Goal: Task Accomplishment & Management: Manage account settings

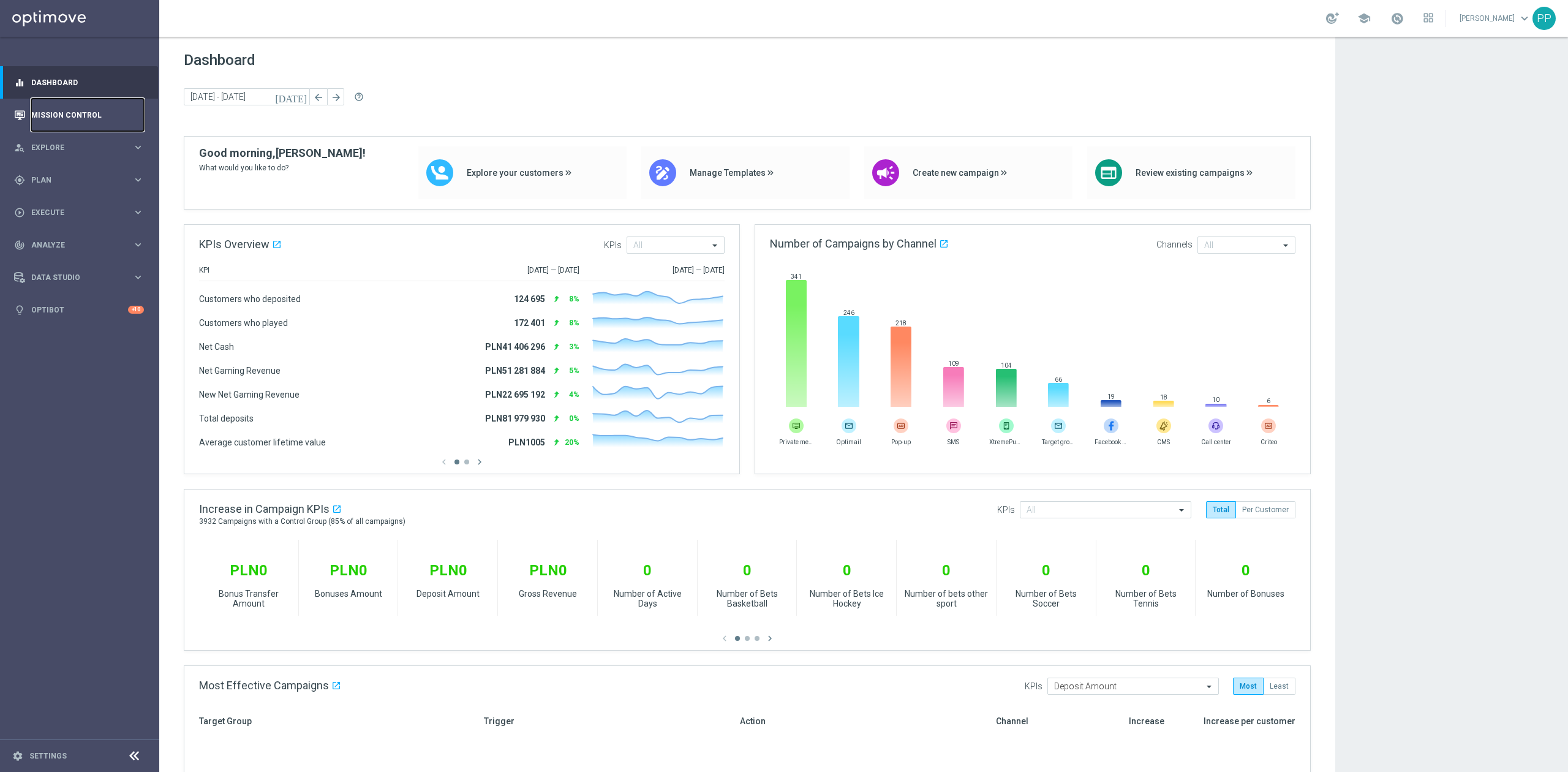
click at [82, 115] on link "Mission Control" at bounding box center [87, 115] width 113 height 33
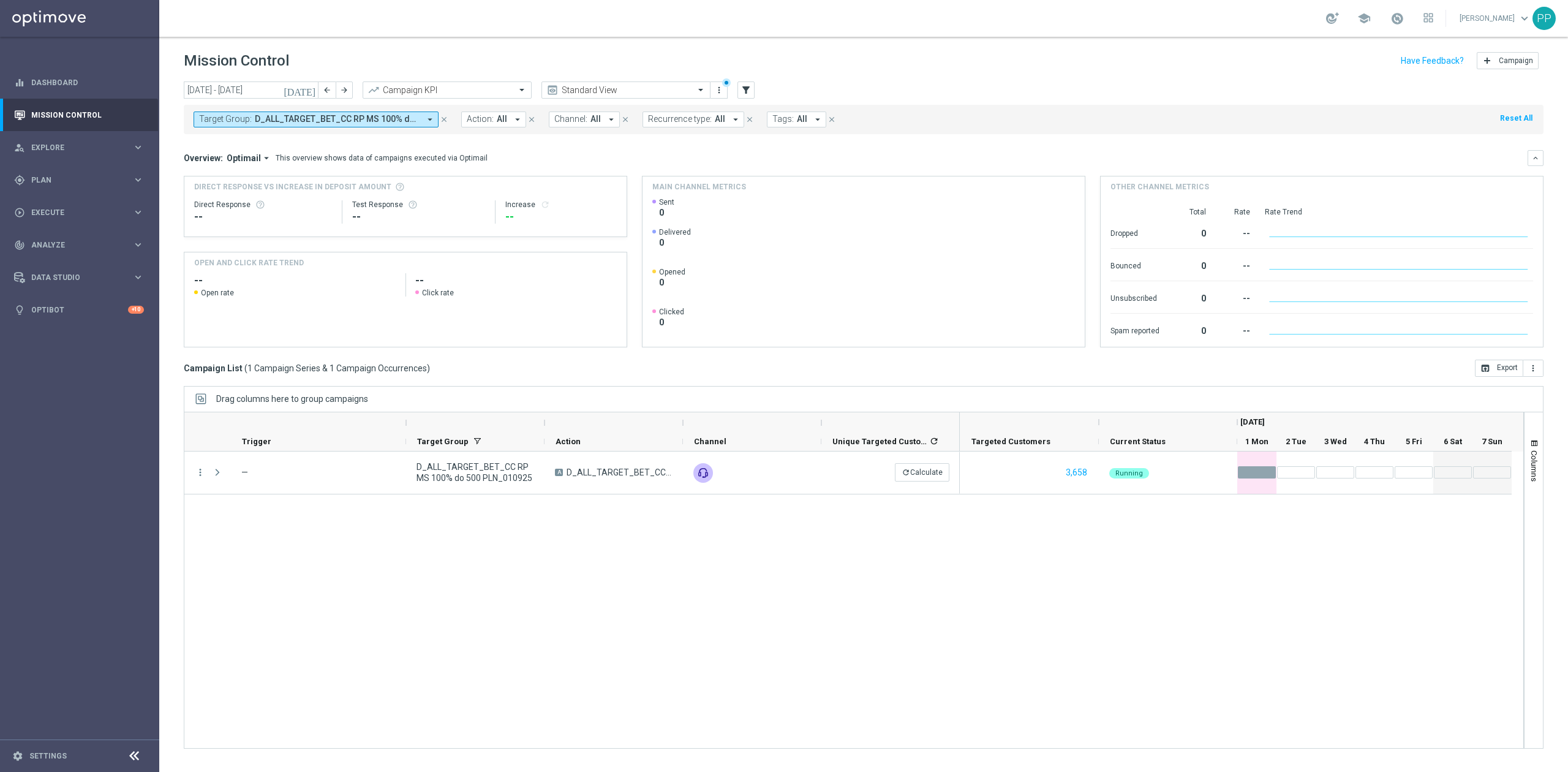
drag, startPoint x: 446, startPoint y: 120, endPoint x: 287, endPoint y: 92, distance: 161.4
click at [446, 120] on icon "close" at bounding box center [444, 119] width 9 height 9
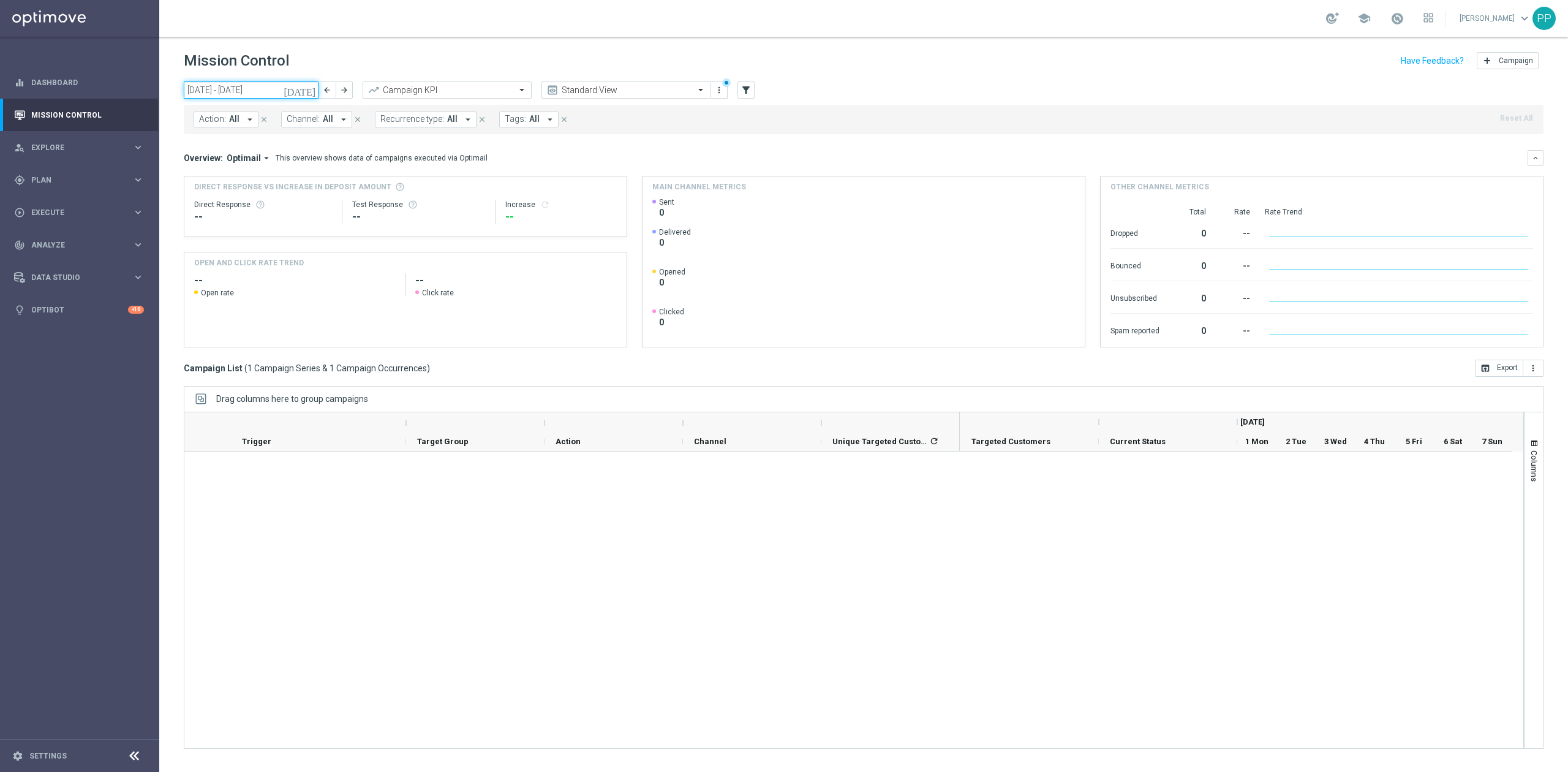
click at [282, 92] on input "[DATE] - [DATE]" at bounding box center [251, 90] width 135 height 17
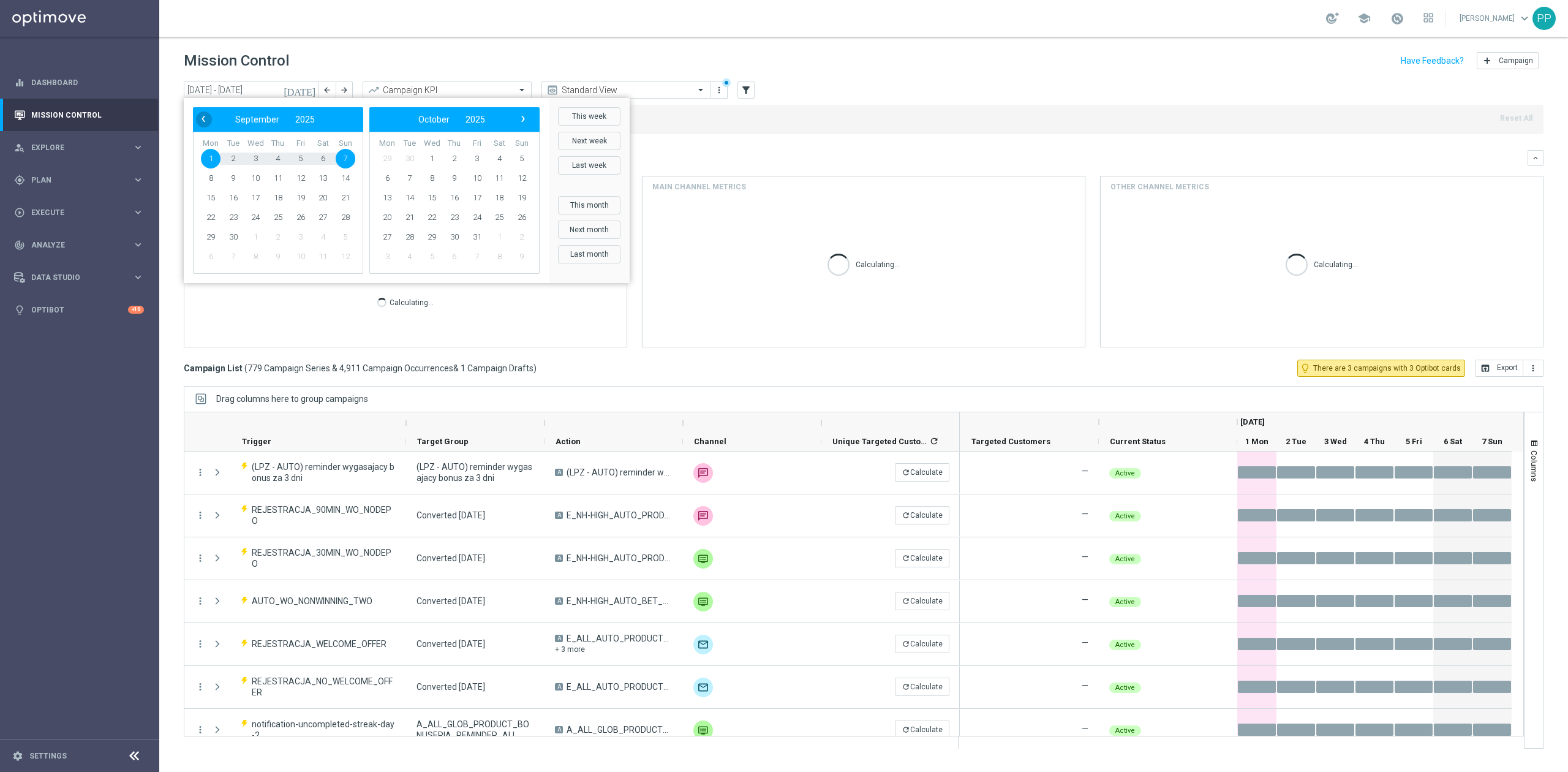
click at [204, 119] on span "‹" at bounding box center [203, 119] width 16 height 16
click at [211, 240] on span "25" at bounding box center [211, 237] width 20 height 20
click at [344, 239] on span "31" at bounding box center [346, 237] width 20 height 20
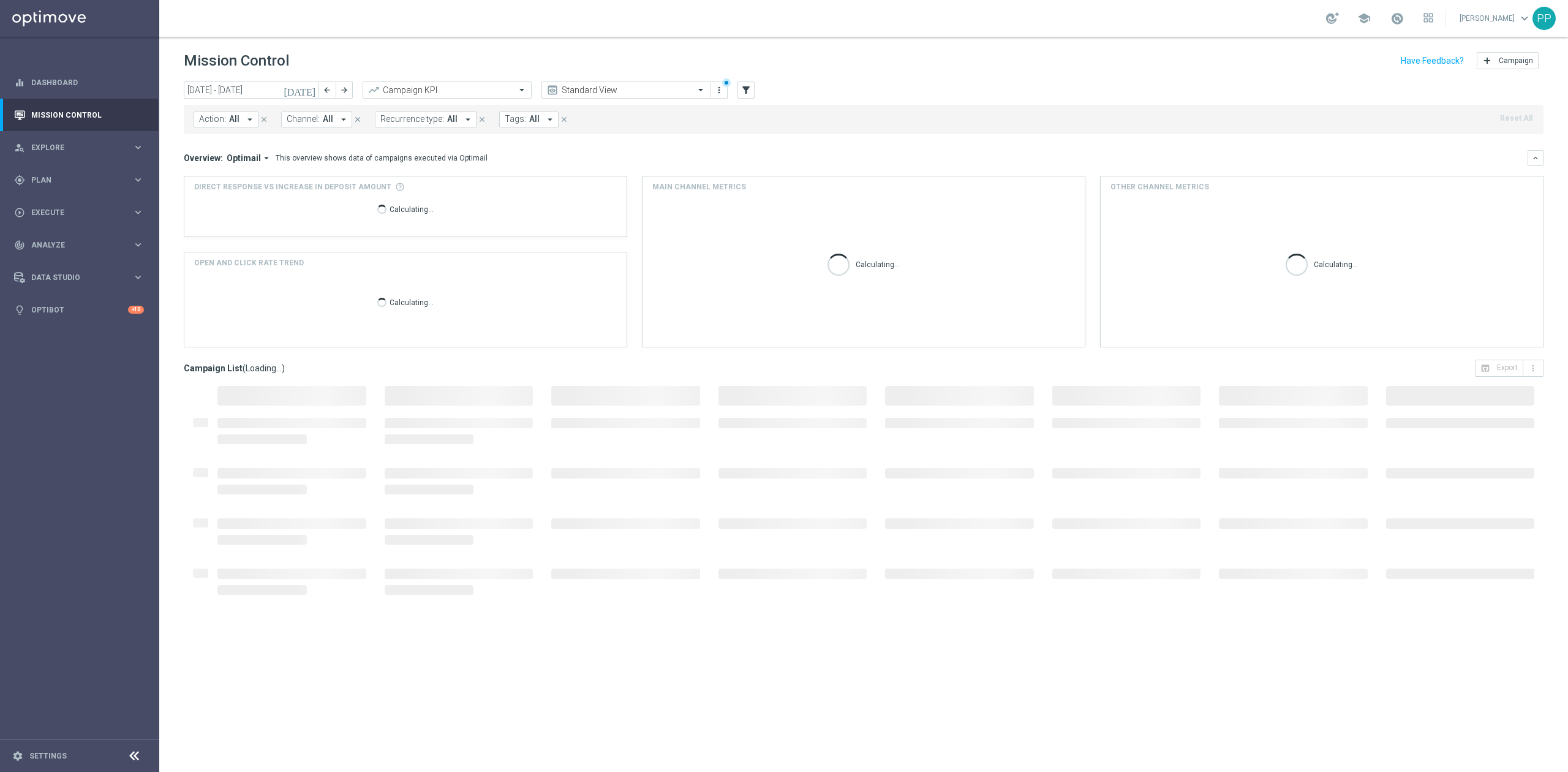
type input "[DATE] - [DATE]"
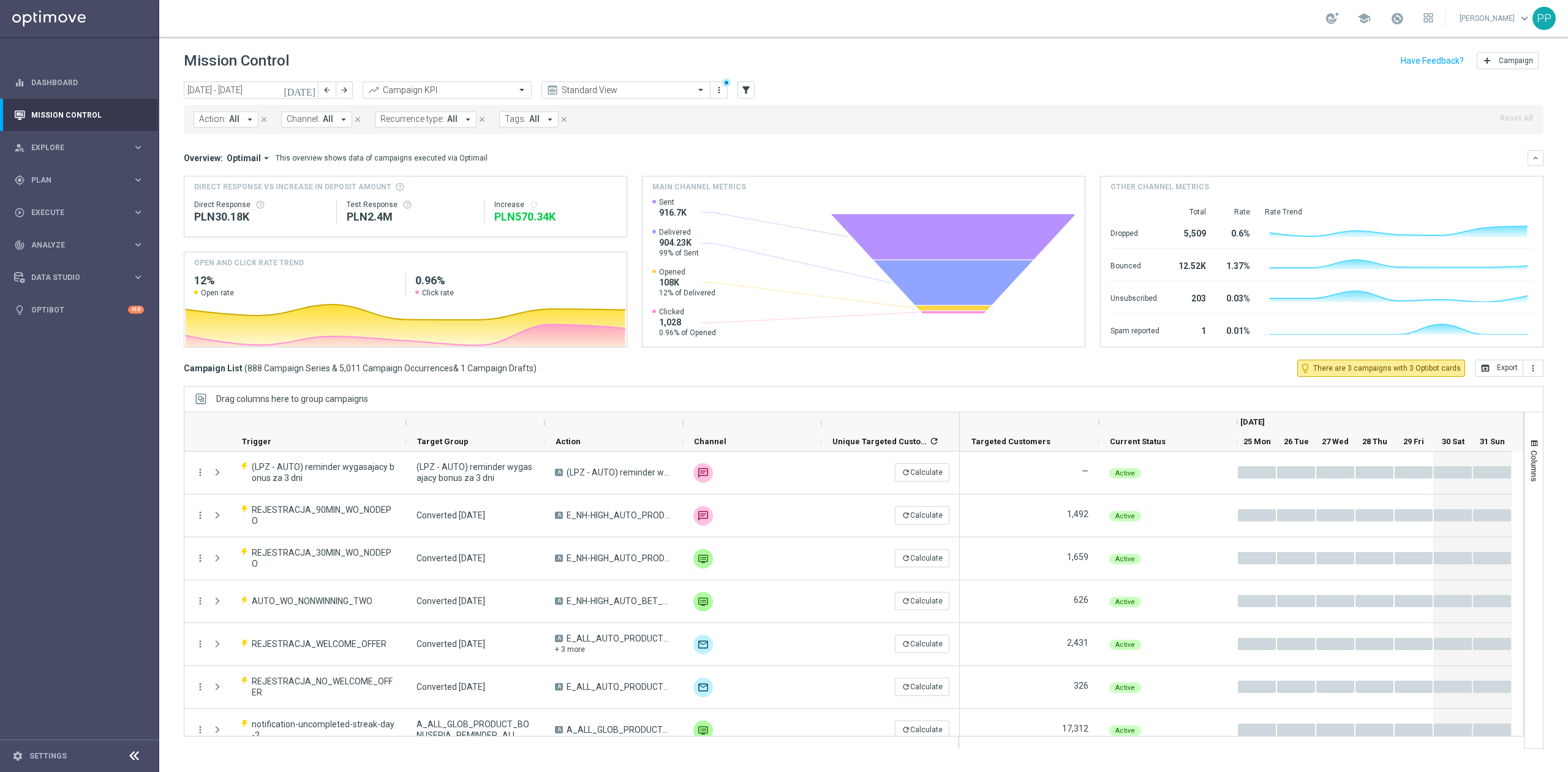
click at [505, 119] on span "Tags:" at bounding box center [515, 119] width 21 height 11
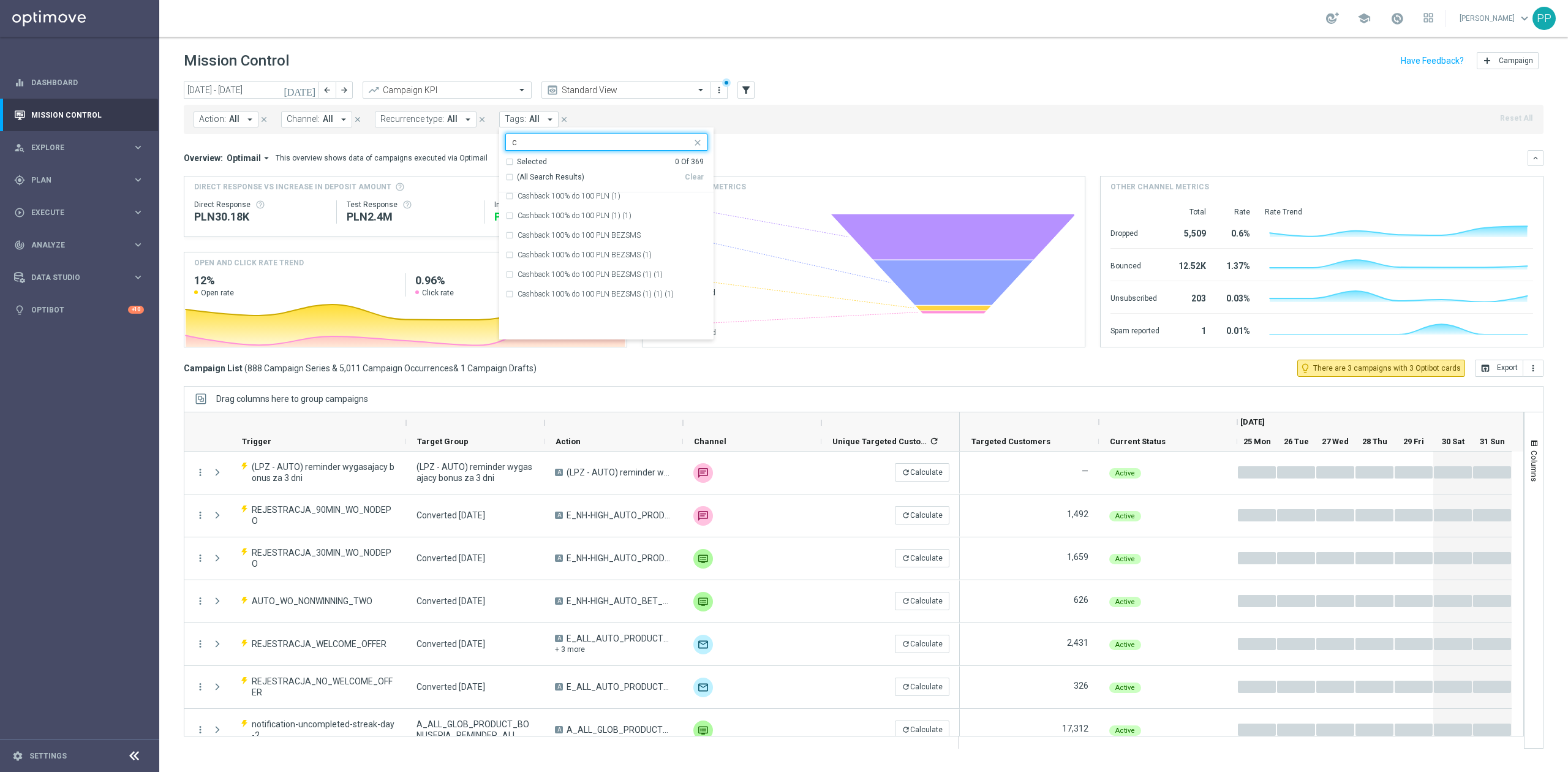
scroll to position [898, 0]
click at [534, 302] on div "C" at bounding box center [613, 304] width 190 height 7
type input "c"
click at [534, 143] on input "c" at bounding box center [601, 142] width 180 height 11
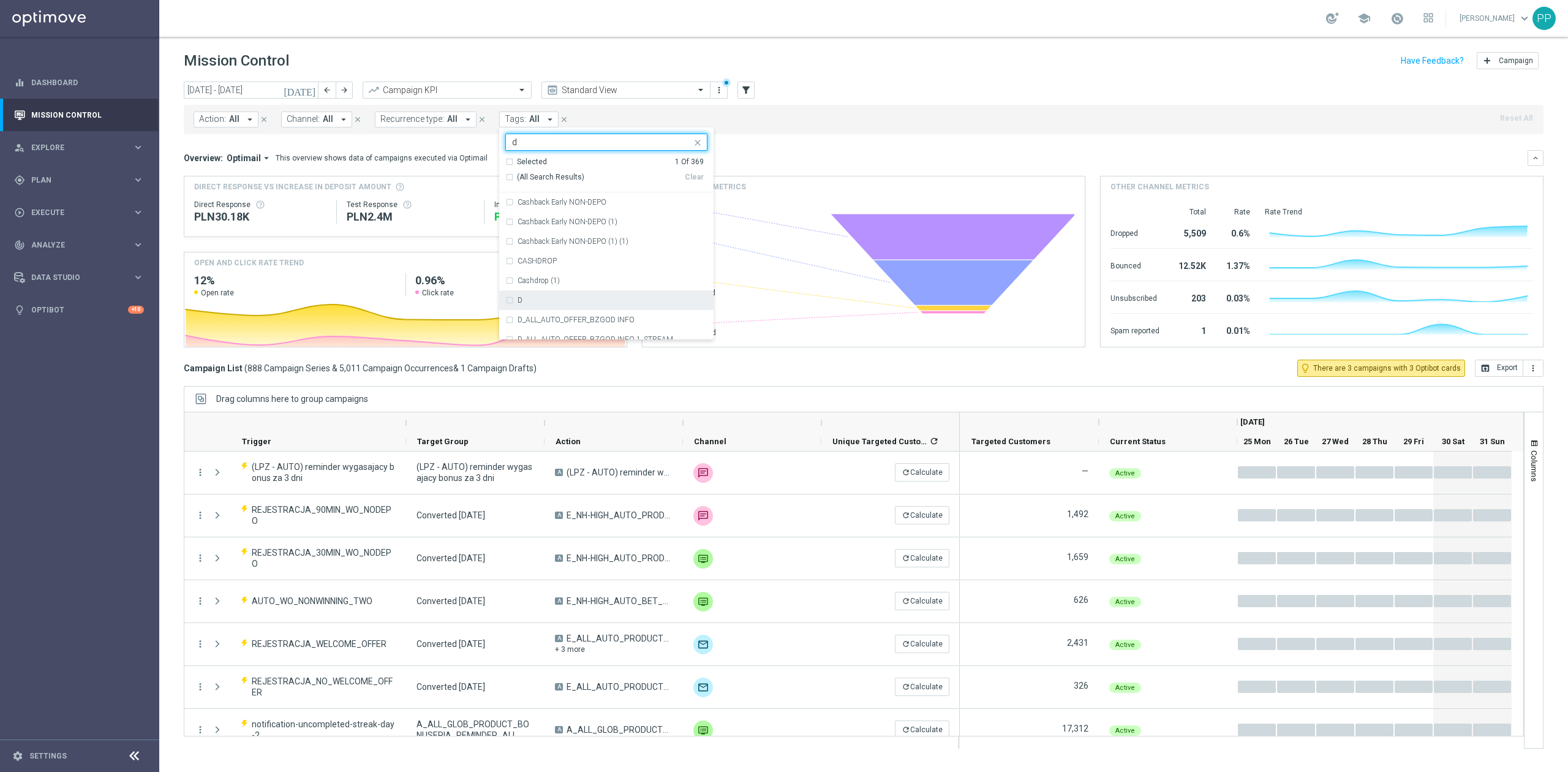
click at [557, 294] on div "D" at bounding box center [606, 300] width 202 height 20
type input "d"
click at [543, 147] on input "d" at bounding box center [601, 142] width 180 height 11
click at [540, 218] on div "REA" at bounding box center [606, 209] width 202 height 20
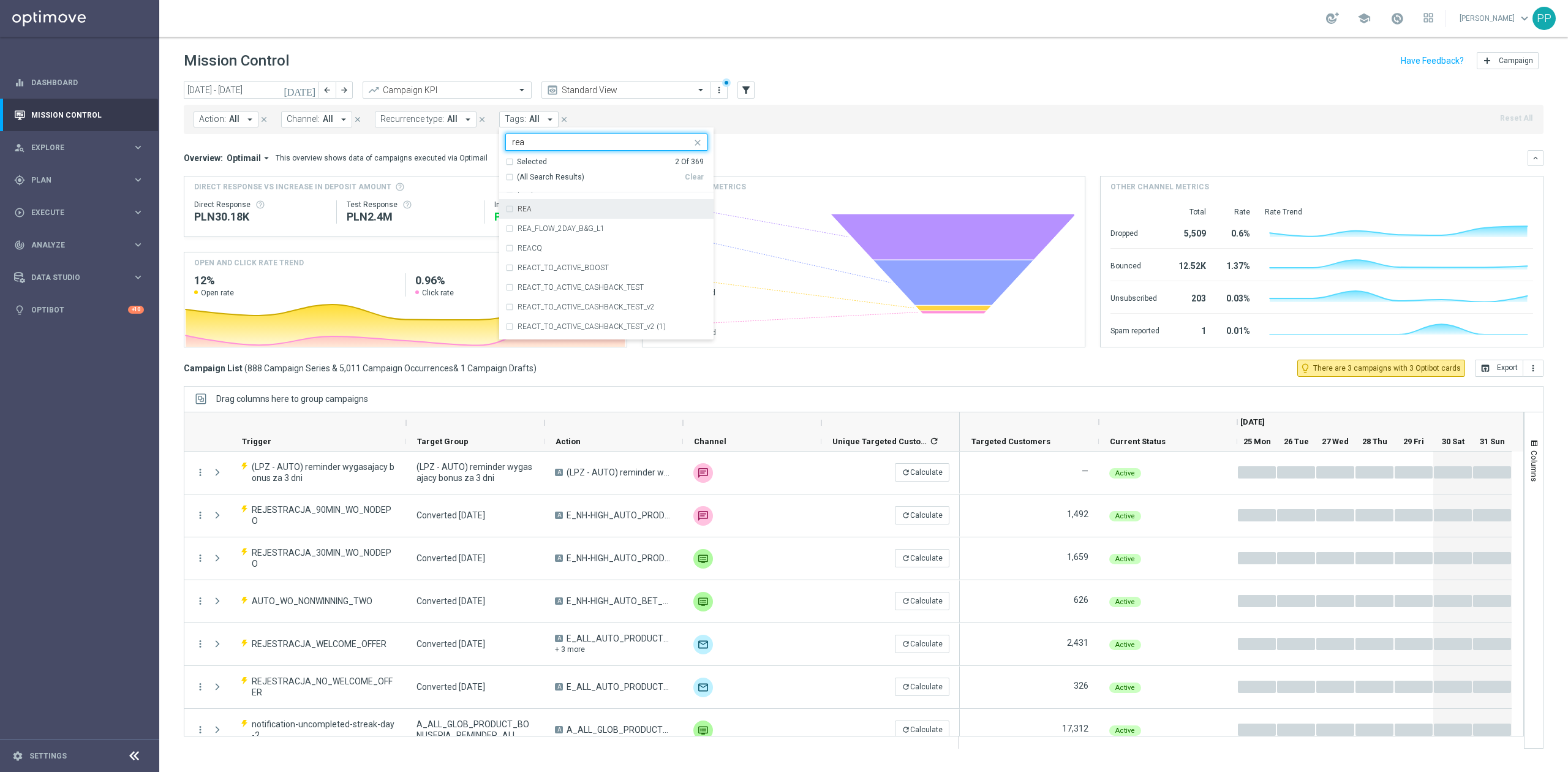
type input "rea"
click at [797, 126] on div "Action: All arrow_drop_down close Channel: All arrow_drop_down close Recurrence…" at bounding box center [864, 119] width 1360 height 29
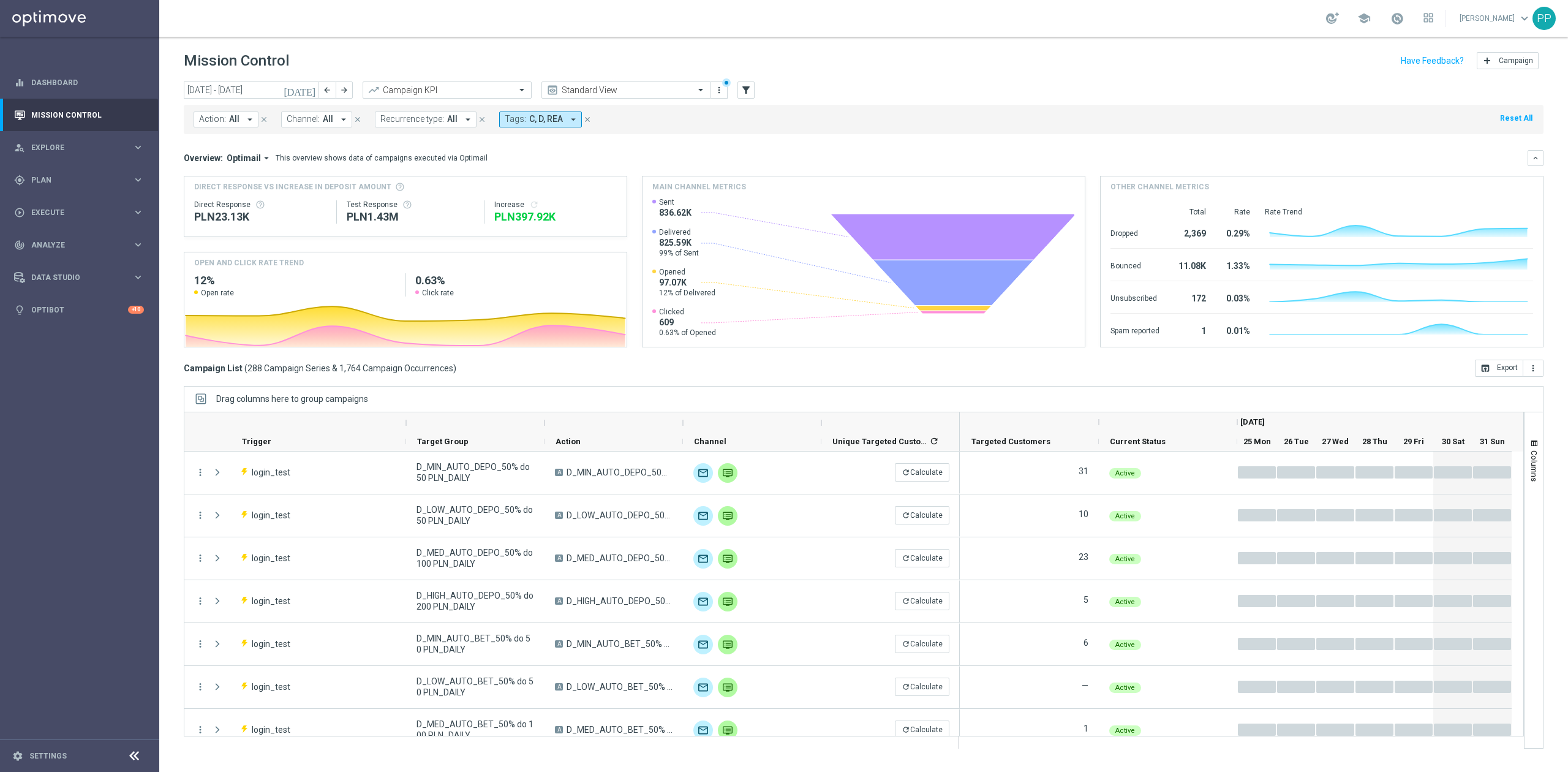
click at [420, 119] on span "Recurrence type:" at bounding box center [412, 119] width 64 height 11
click at [418, 189] on label "Non-Recurring" at bounding box center [417, 192] width 47 height 7
click at [586, 156] on div "Overview: Optimail arrow_drop_down This overview shows data of campaigns execut…" at bounding box center [855, 158] width 1344 height 11
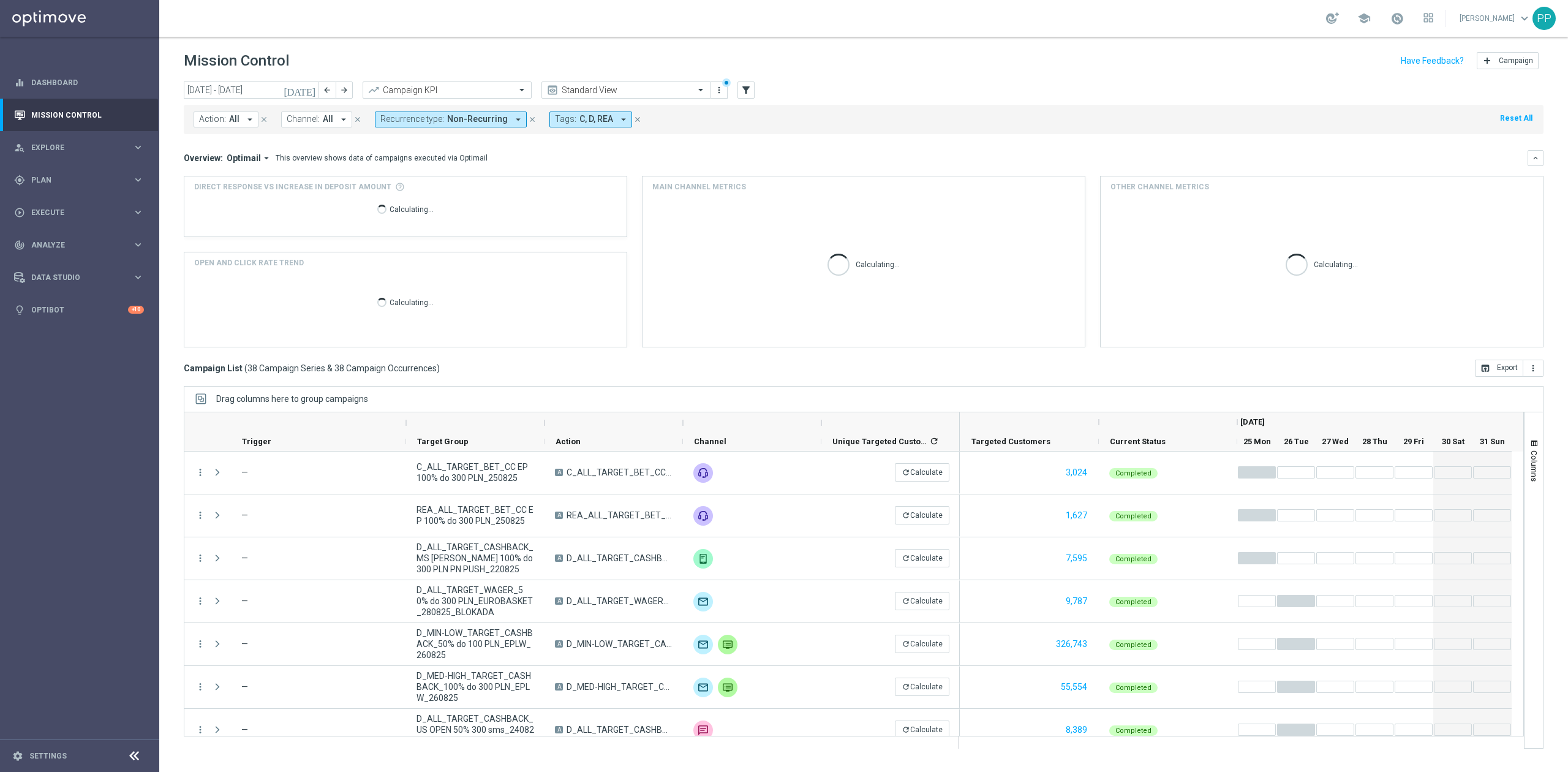
click at [324, 114] on button "Channel: All arrow_drop_down" at bounding box center [317, 119] width 71 height 16
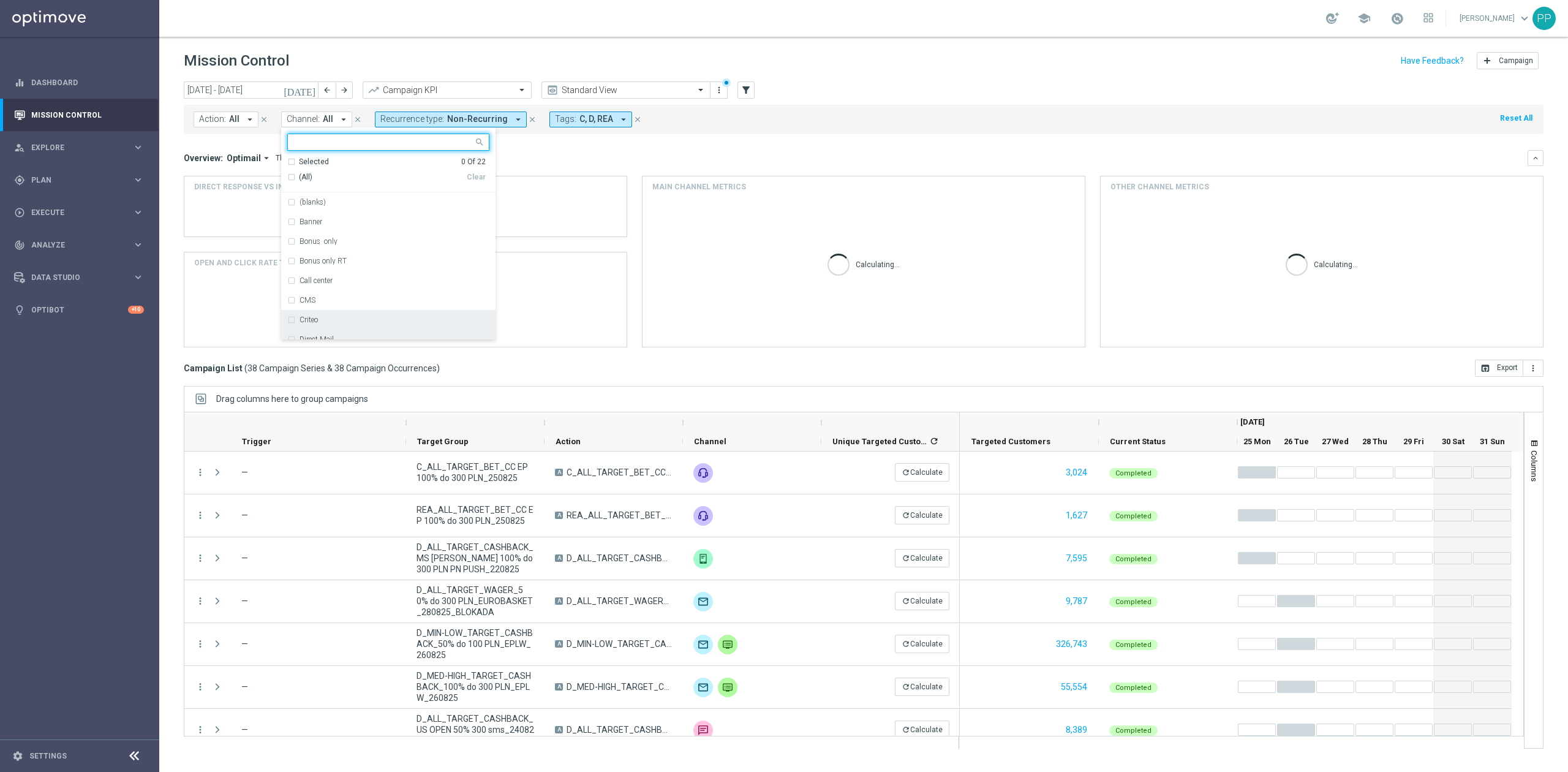
scroll to position [163, 0]
click at [349, 237] on div "Optimail" at bounding box center [395, 235] width 190 height 7
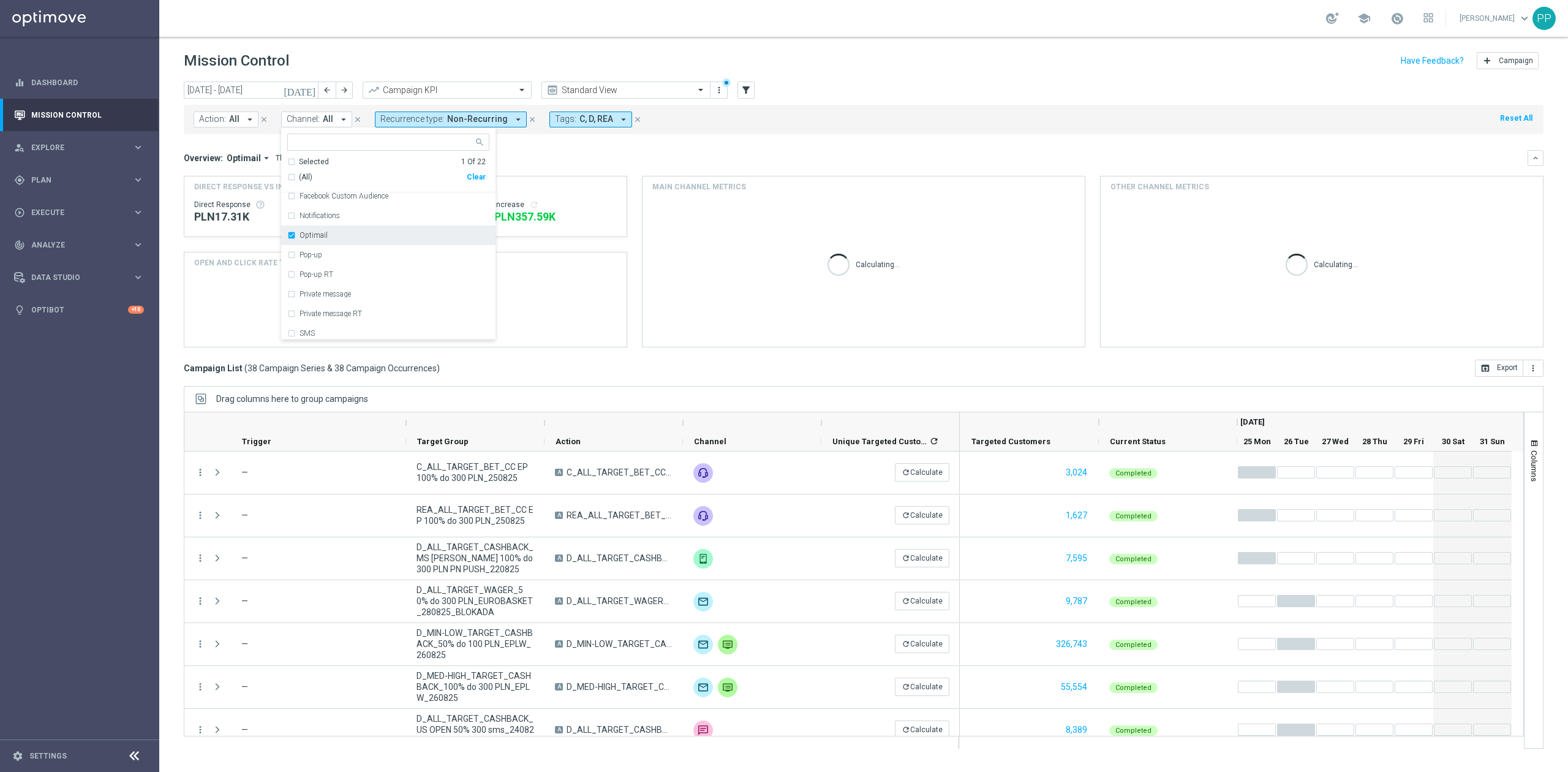
scroll to position [0, 0]
click at [338, 278] on div "Call center" at bounding box center [395, 281] width 190 height 7
click at [569, 158] on div "Overview: Optimail arrow_drop_down This overview shows data of campaigns execut…" at bounding box center [855, 158] width 1344 height 11
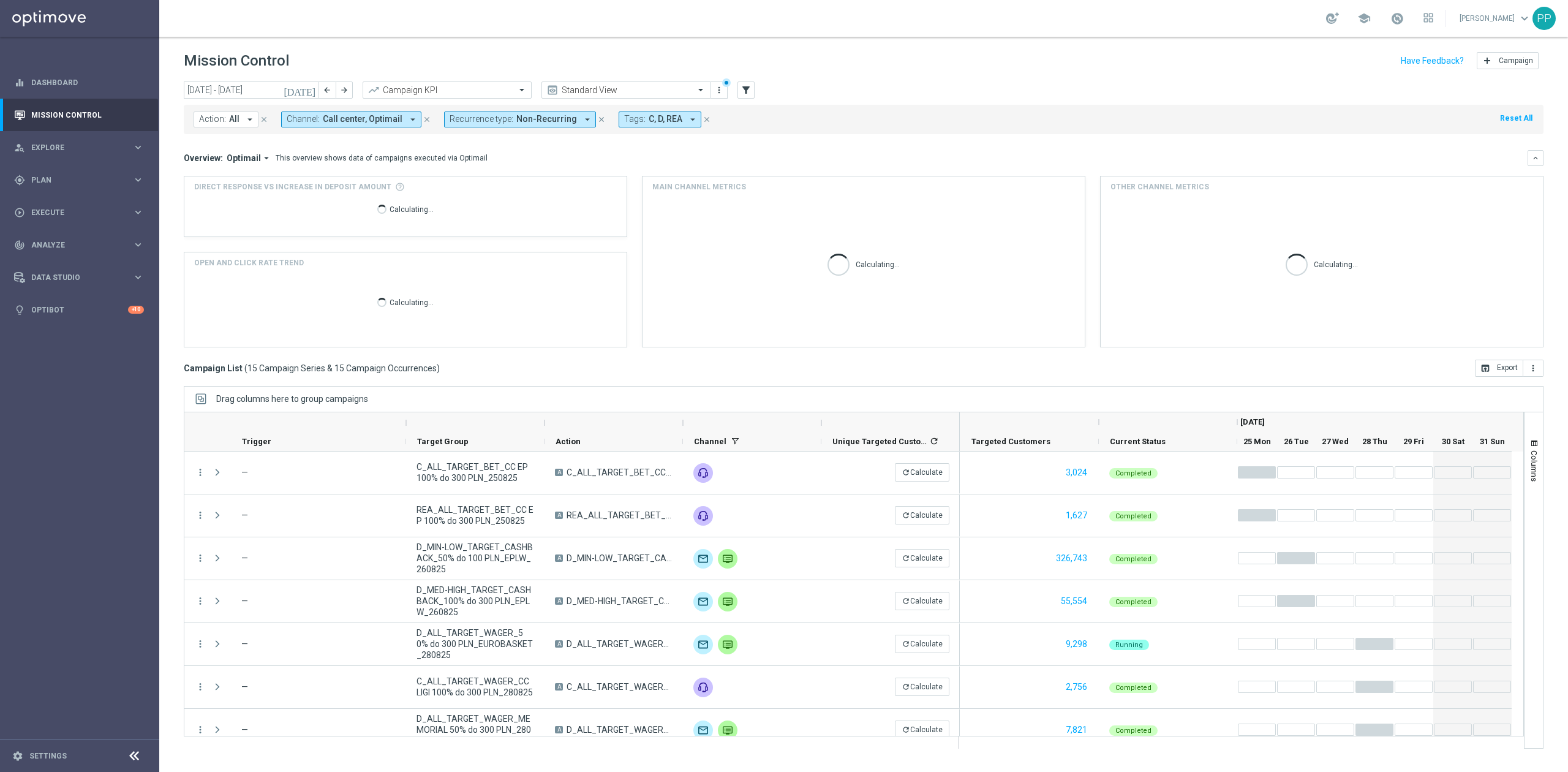
click at [248, 163] on span "Optimail" at bounding box center [243, 158] width 34 height 11
click at [240, 180] on div "Analysis" at bounding box center [238, 177] width 73 height 17
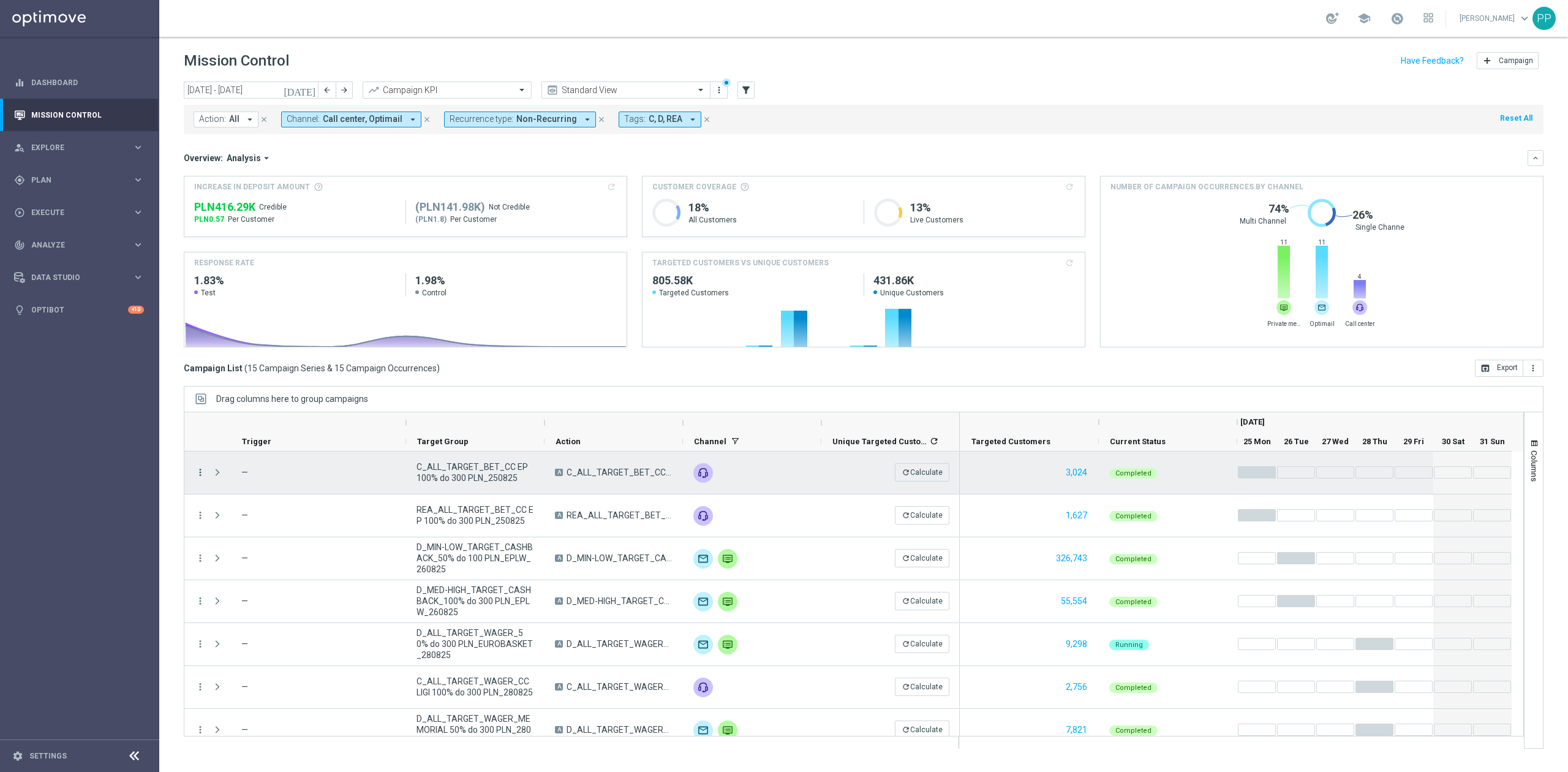
click at [197, 473] on icon "more_vert" at bounding box center [200, 473] width 11 height 11
click at [292, 478] on div "Campaign Details" at bounding box center [282, 481] width 114 height 9
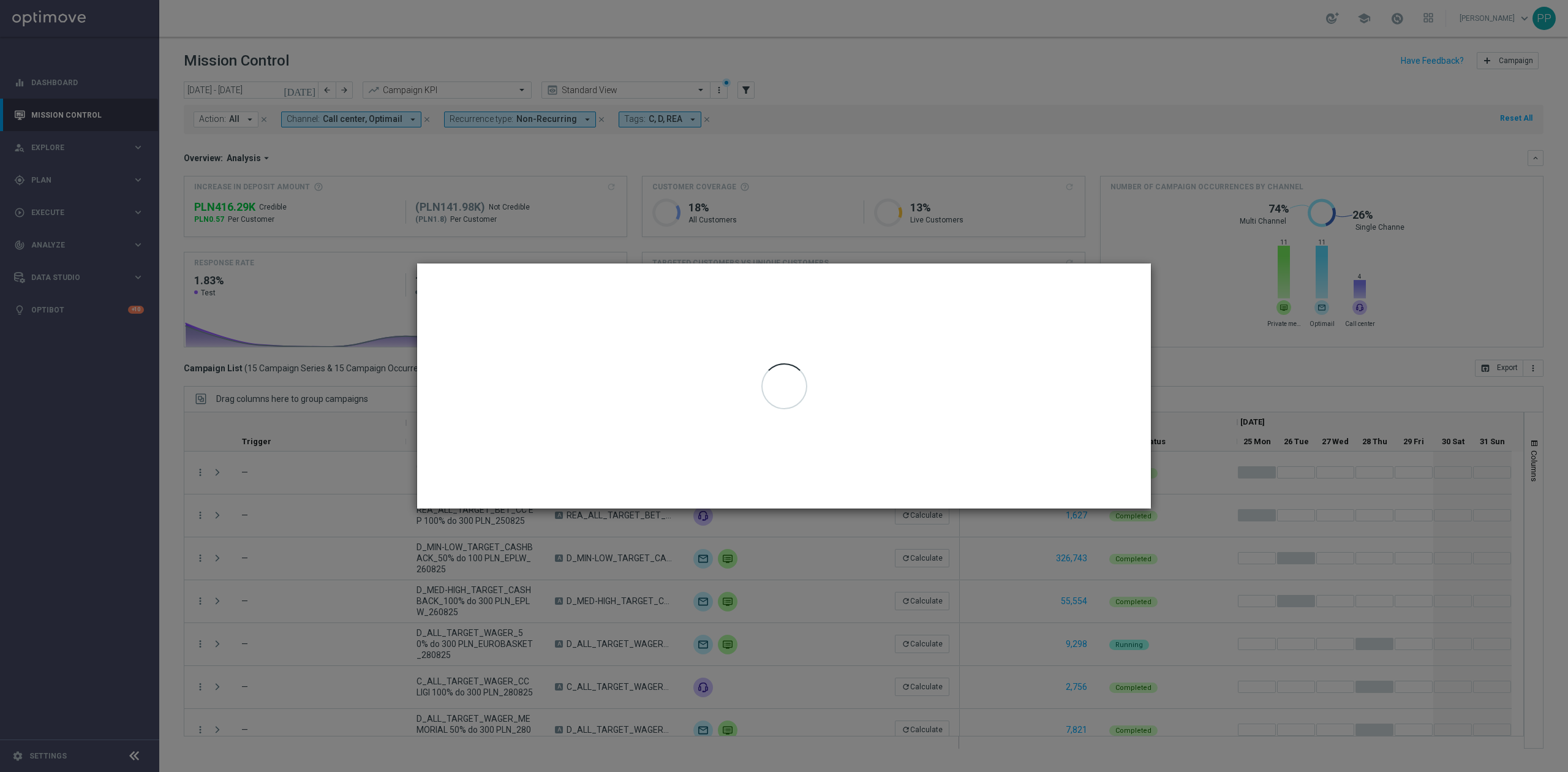
click at [257, 505] on modal-container at bounding box center [784, 386] width 1568 height 772
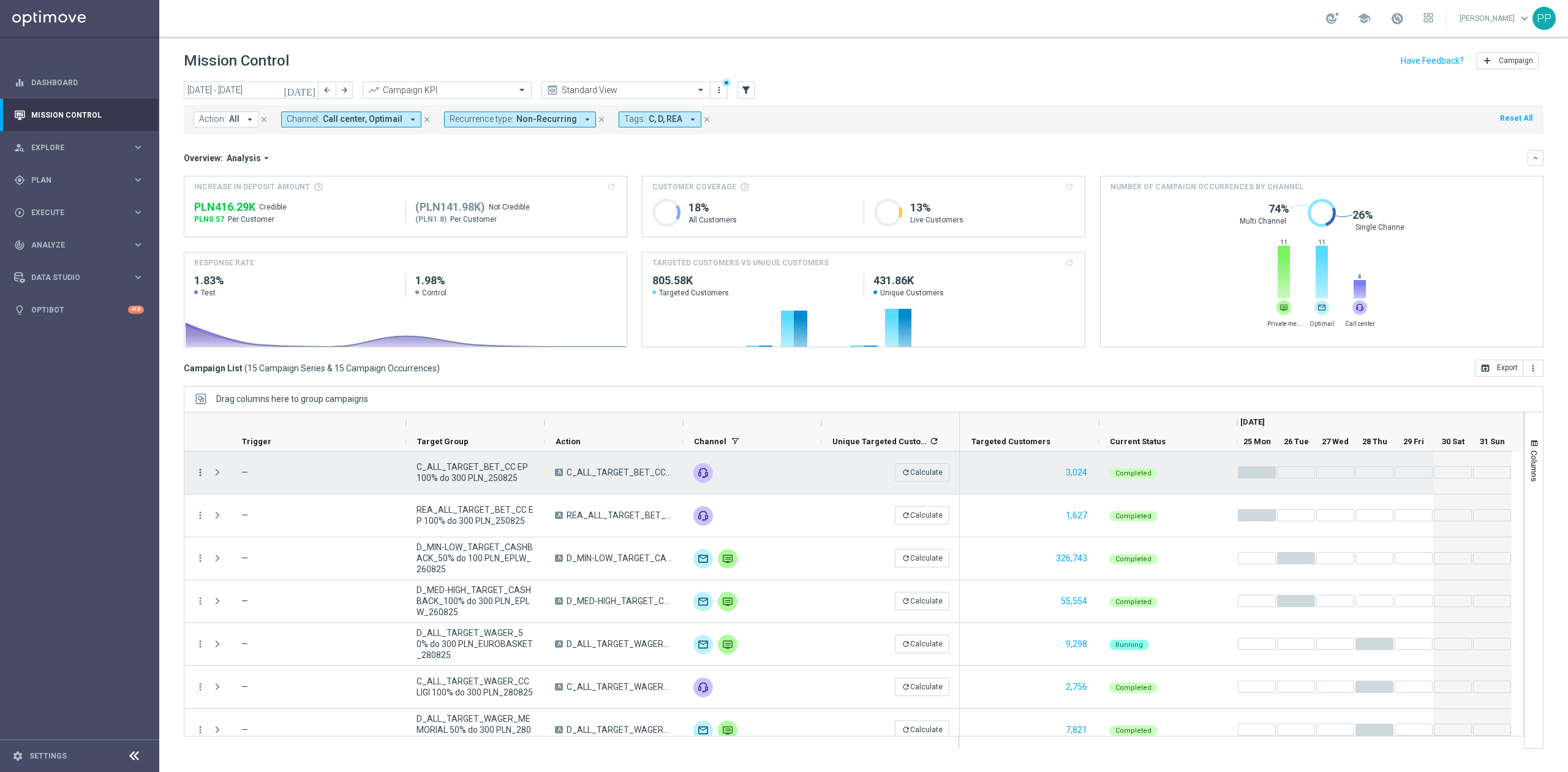
click at [199, 474] on icon "more_vert" at bounding box center [200, 473] width 11 height 11
click at [294, 499] on div "Campaign Metrics" at bounding box center [282, 499] width 114 height 9
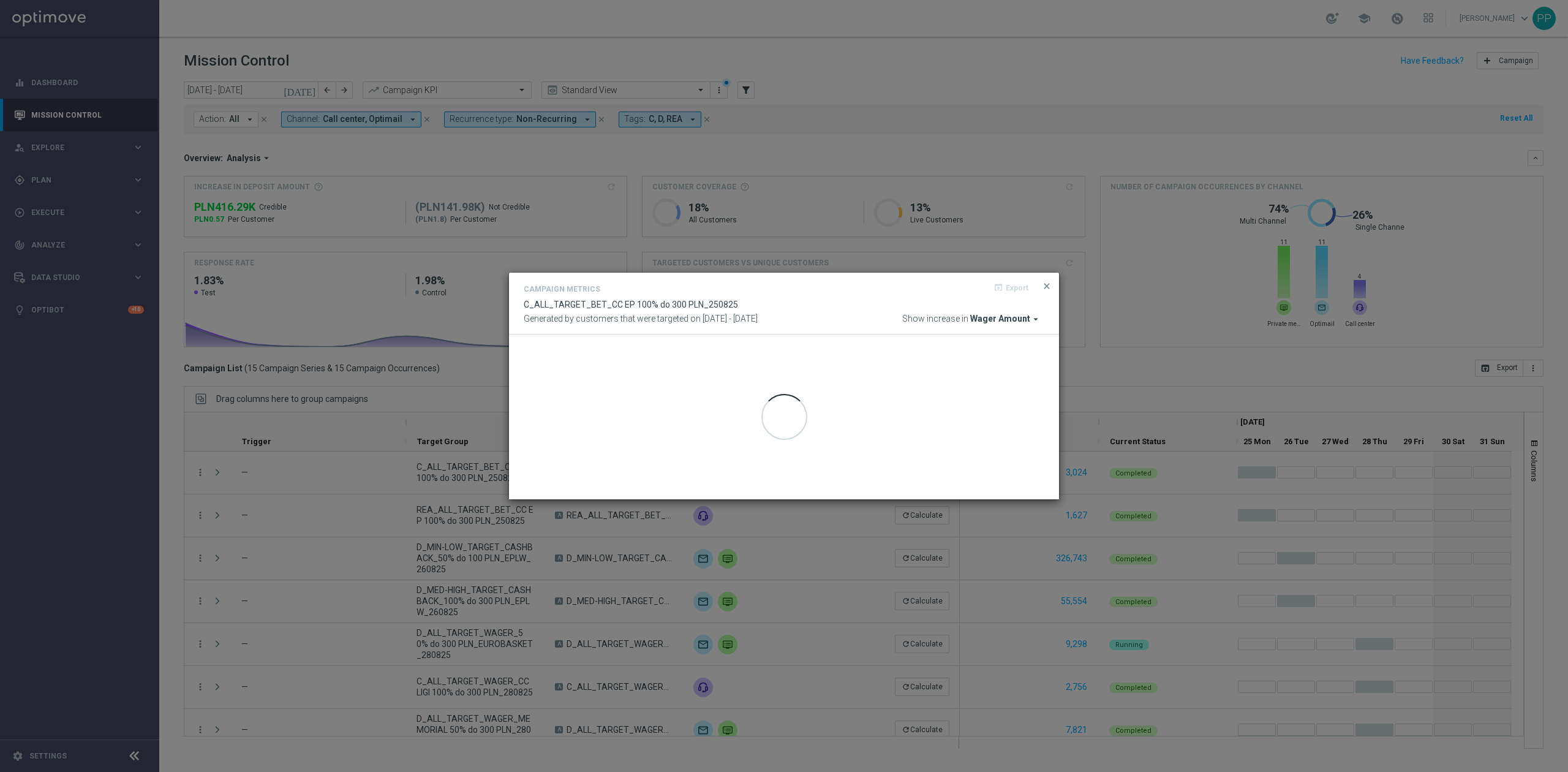
click at [1010, 321] on span "Wager Amount" at bounding box center [1000, 320] width 60 height 11
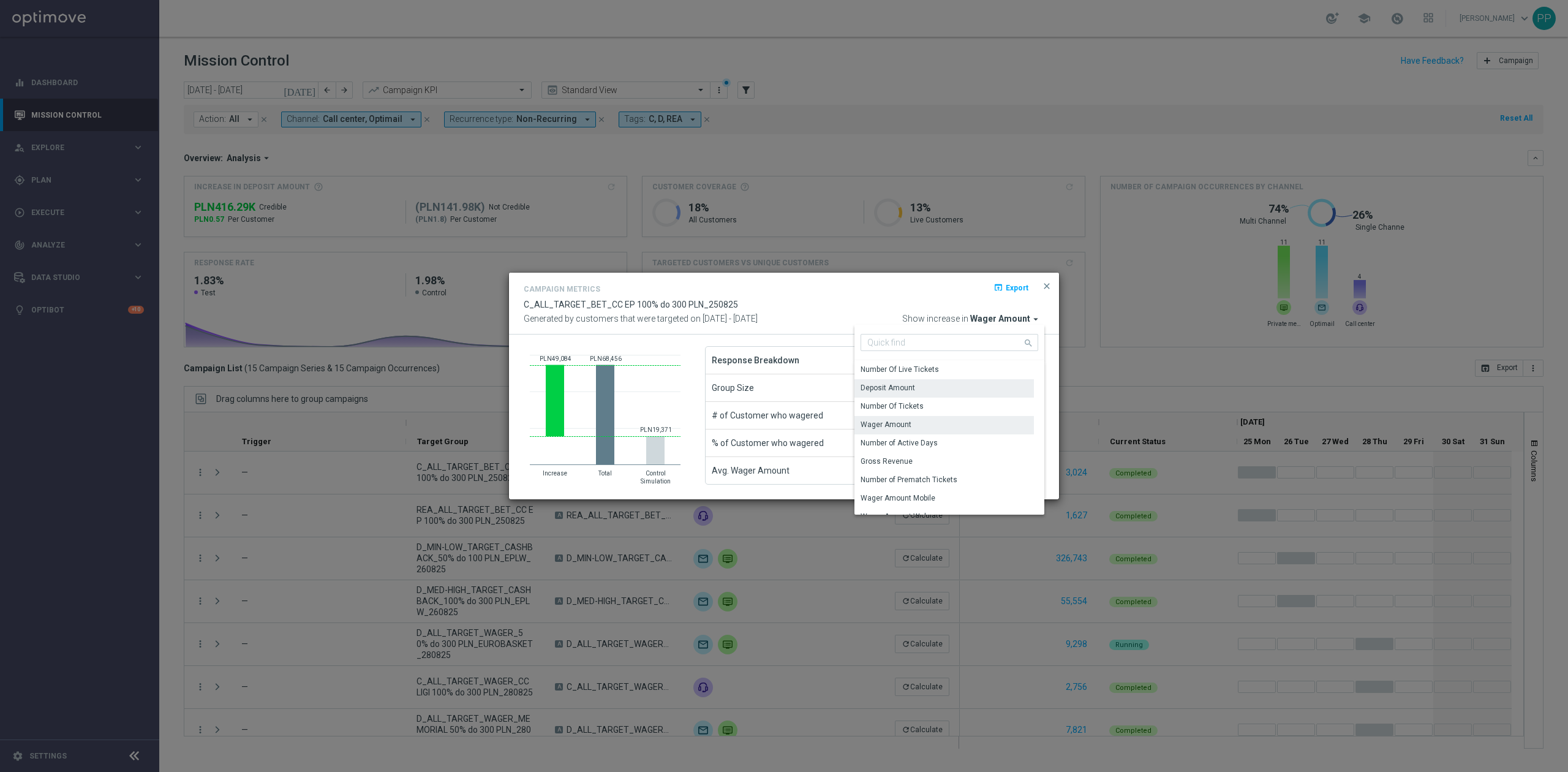
click at [911, 390] on div "Deposit Amount" at bounding box center [887, 388] width 55 height 11
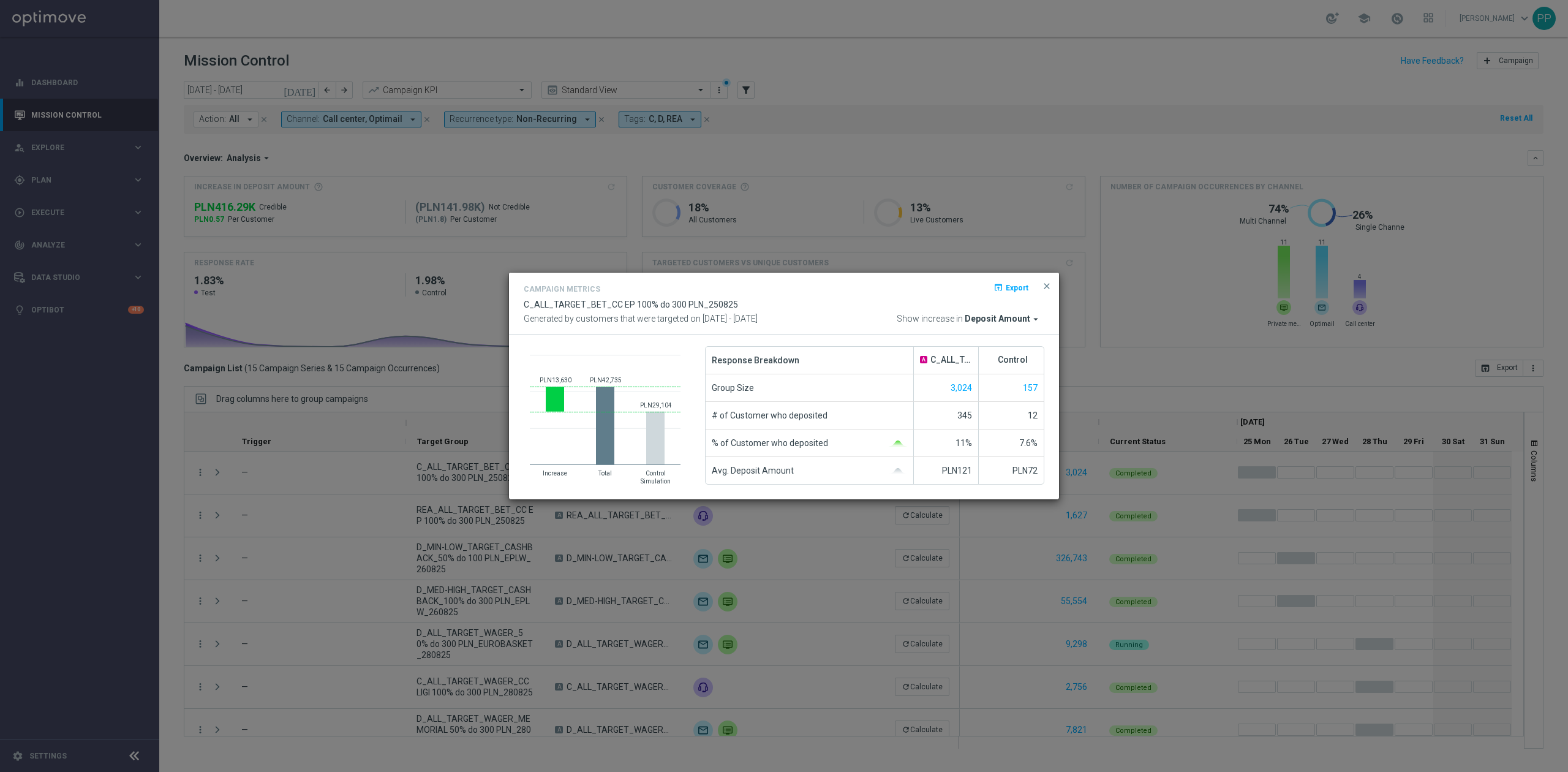
click at [278, 543] on modal-container "Campaign Metrics open_in_browser Export C_ALL_TARGET_BET_CC EP 100% do 300 PLN_…" at bounding box center [784, 386] width 1568 height 772
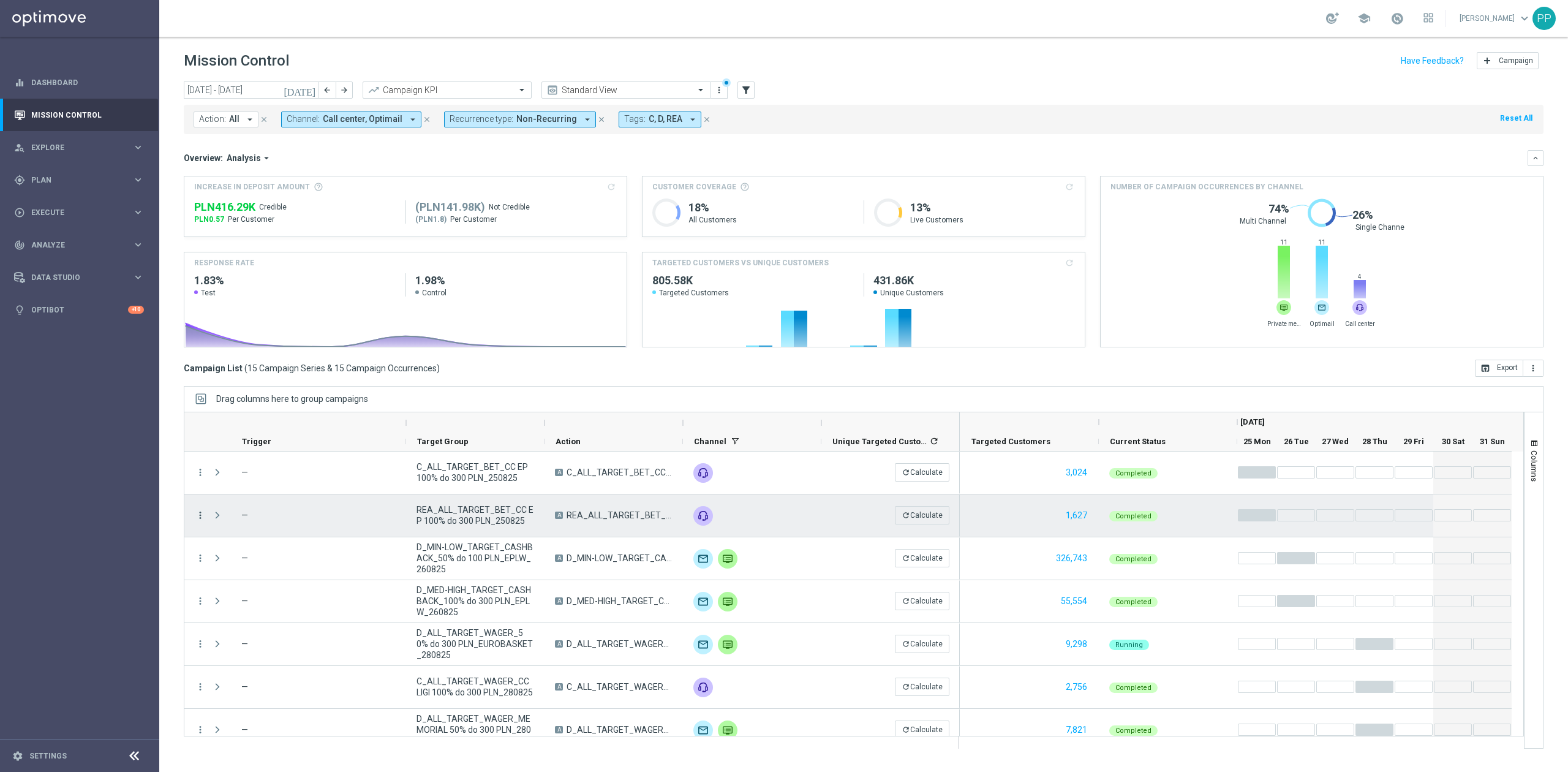
click at [199, 518] on icon "more_vert" at bounding box center [200, 516] width 11 height 11
click at [248, 539] on span "Campaign Metrics" at bounding box center [257, 541] width 64 height 9
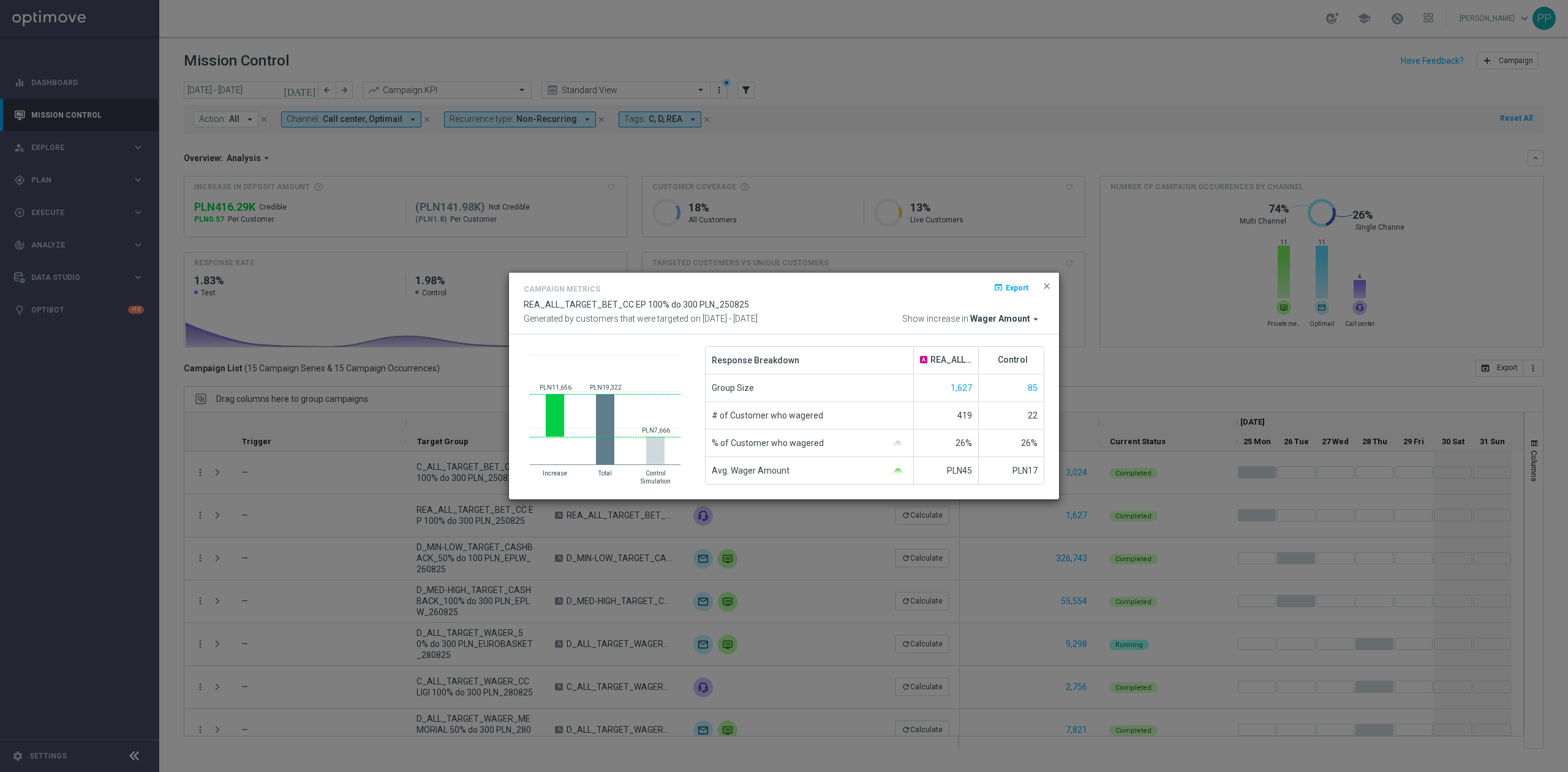
click at [1003, 325] on div "Campaign Metrics open_in_browser Export REA_ALL_TARGET_BET_CC EP 100% do 300 PL…" at bounding box center [784, 303] width 550 height 62
click at [999, 312] on div "Campaign Metrics open_in_browser Export REA_ALL_TARGET_BET_CC EP 100% do 300 PL…" at bounding box center [784, 303] width 520 height 43
click at [999, 315] on span "Wager Amount" at bounding box center [1000, 320] width 60 height 11
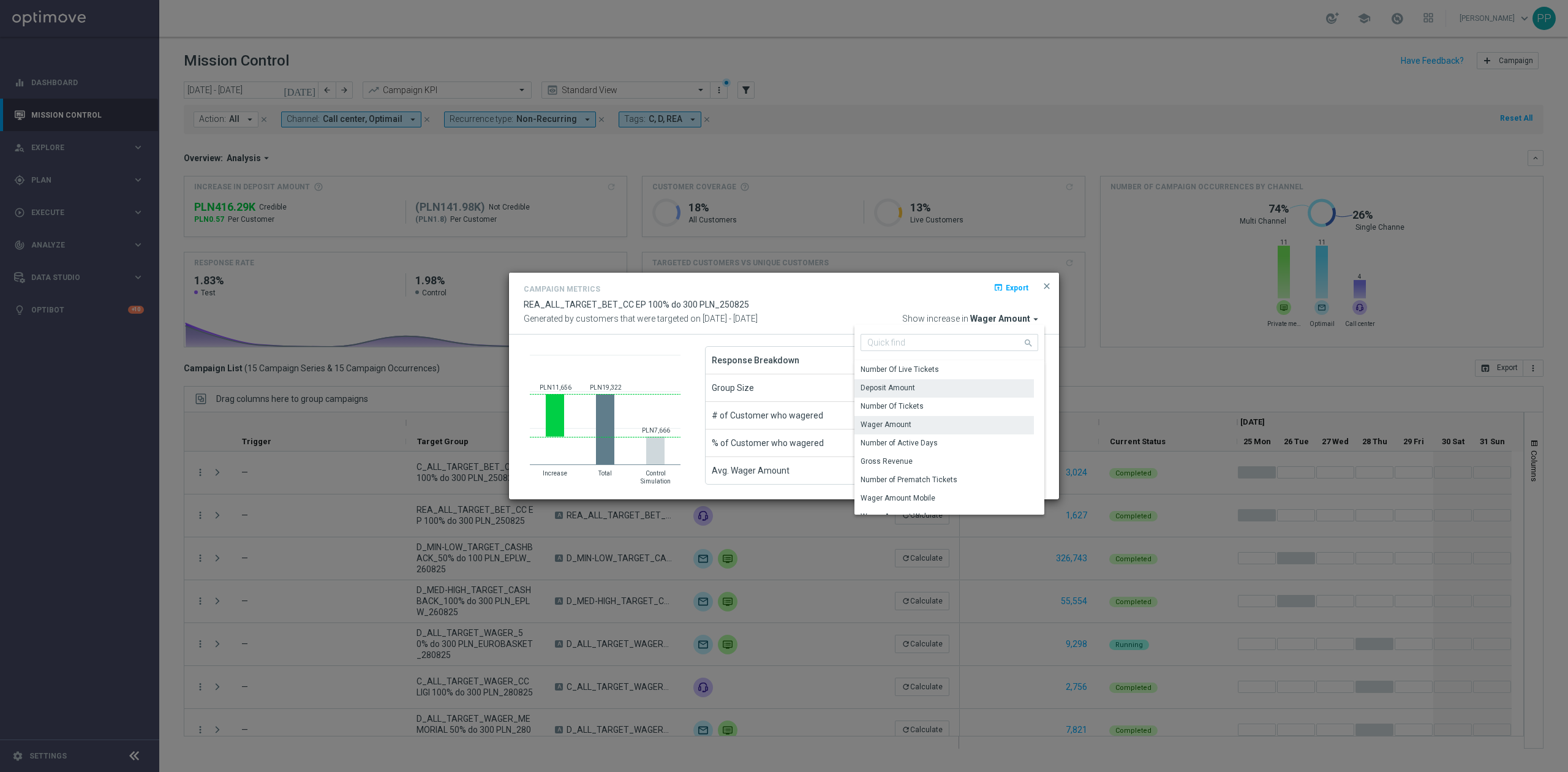
click at [953, 383] on div "Deposit Amount" at bounding box center [944, 388] width 180 height 17
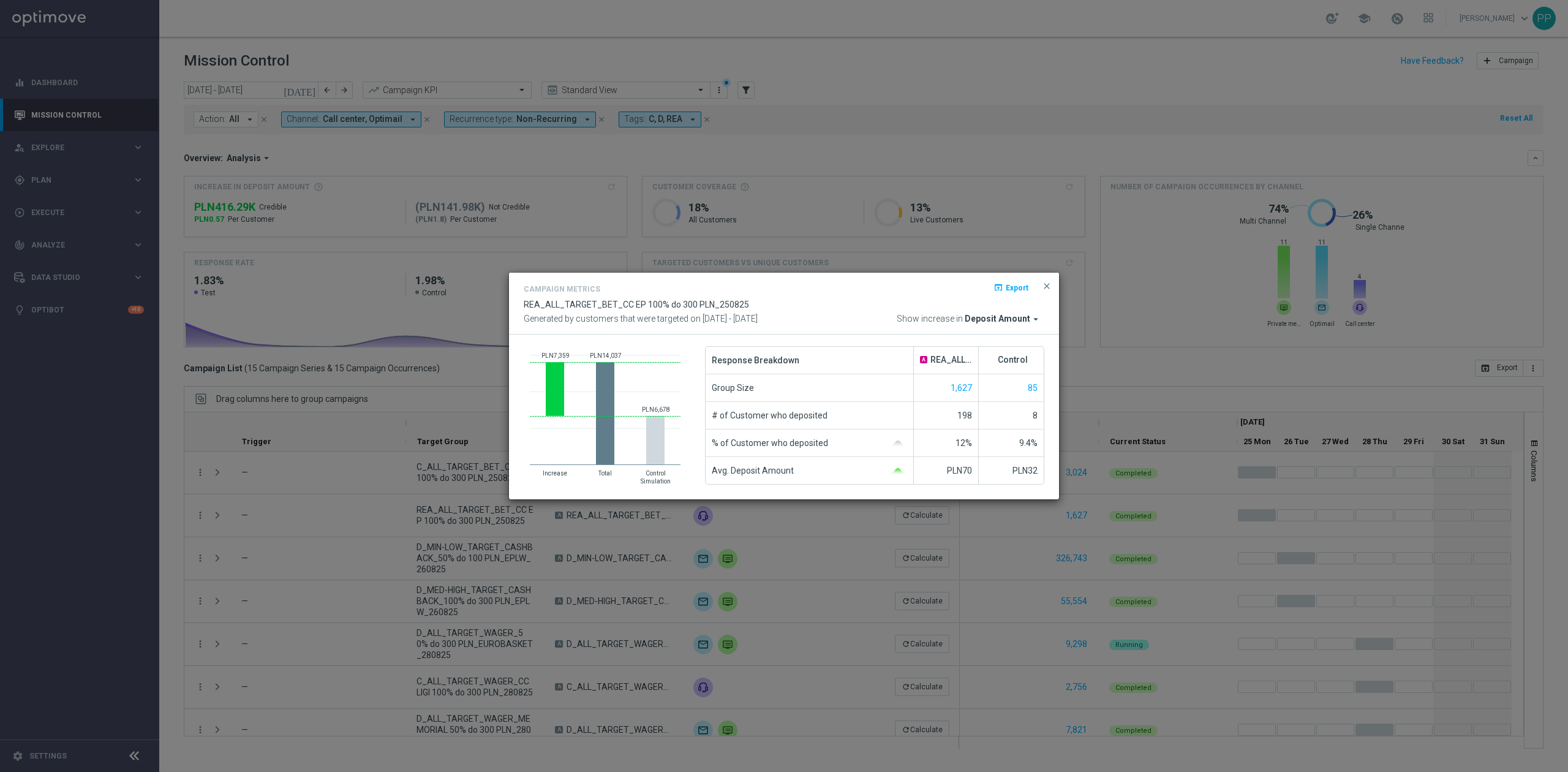
click at [427, 507] on modal-container "Campaign Metrics open_in_browser Export REA_ALL_TARGET_BET_CC EP 100% do 300 PL…" at bounding box center [784, 386] width 1568 height 772
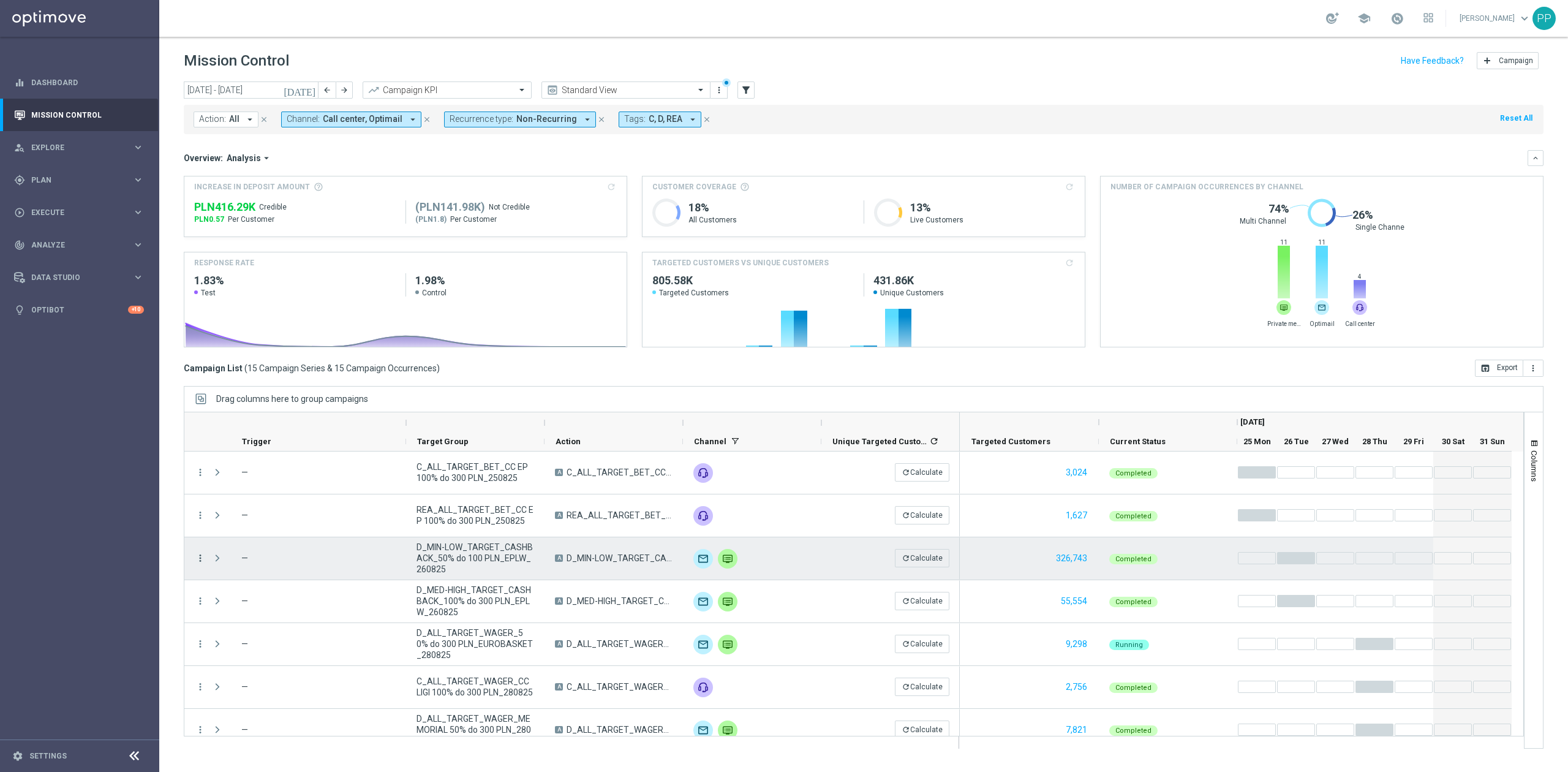
click at [199, 560] on icon "more_vert" at bounding box center [200, 558] width 11 height 11
click at [265, 587] on span "Campaign Metrics" at bounding box center [257, 584] width 64 height 9
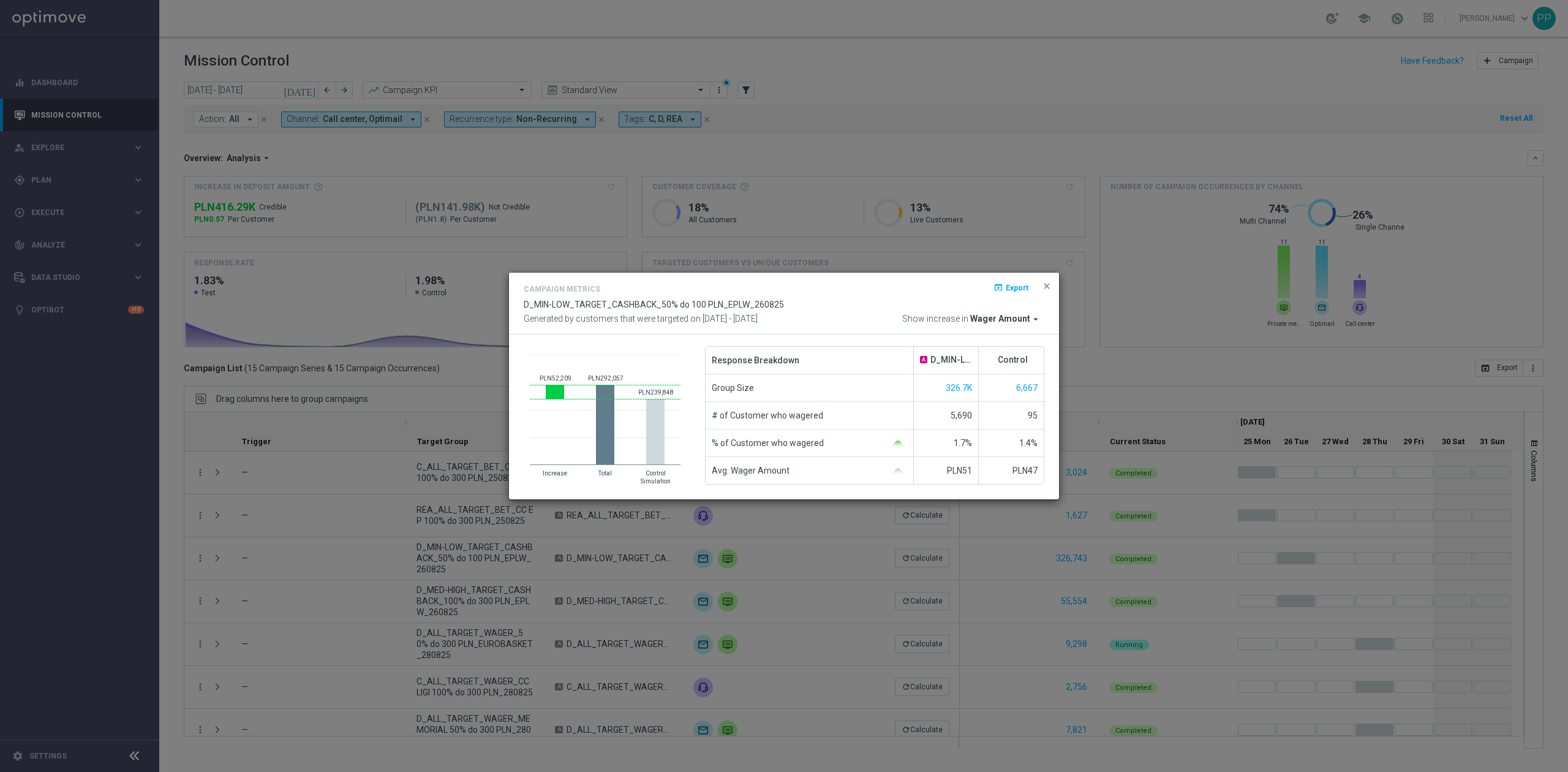
click at [995, 320] on span "Wager Amount" at bounding box center [1000, 320] width 60 height 11
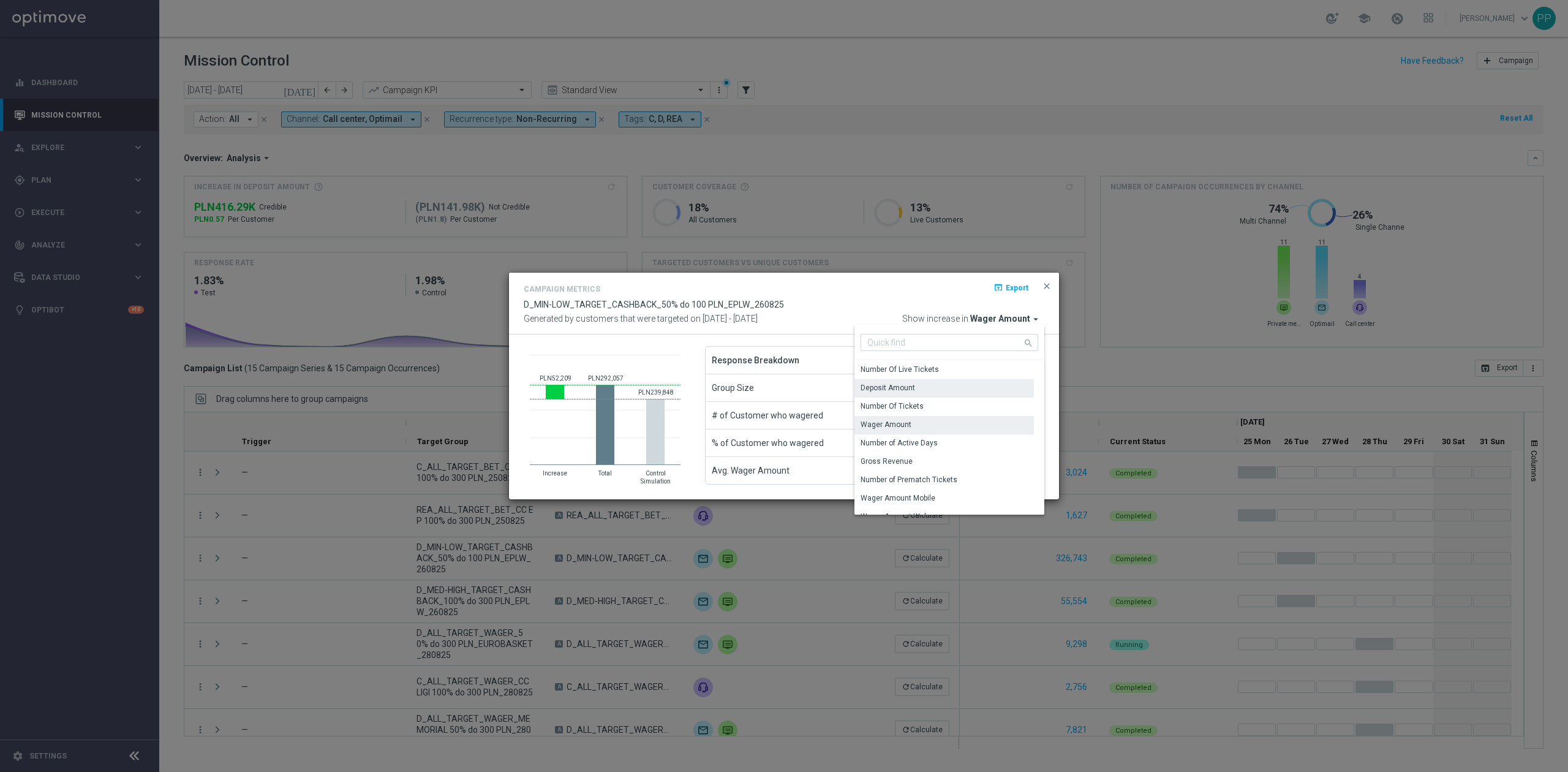
click at [905, 392] on div "Deposit Amount" at bounding box center [887, 388] width 55 height 11
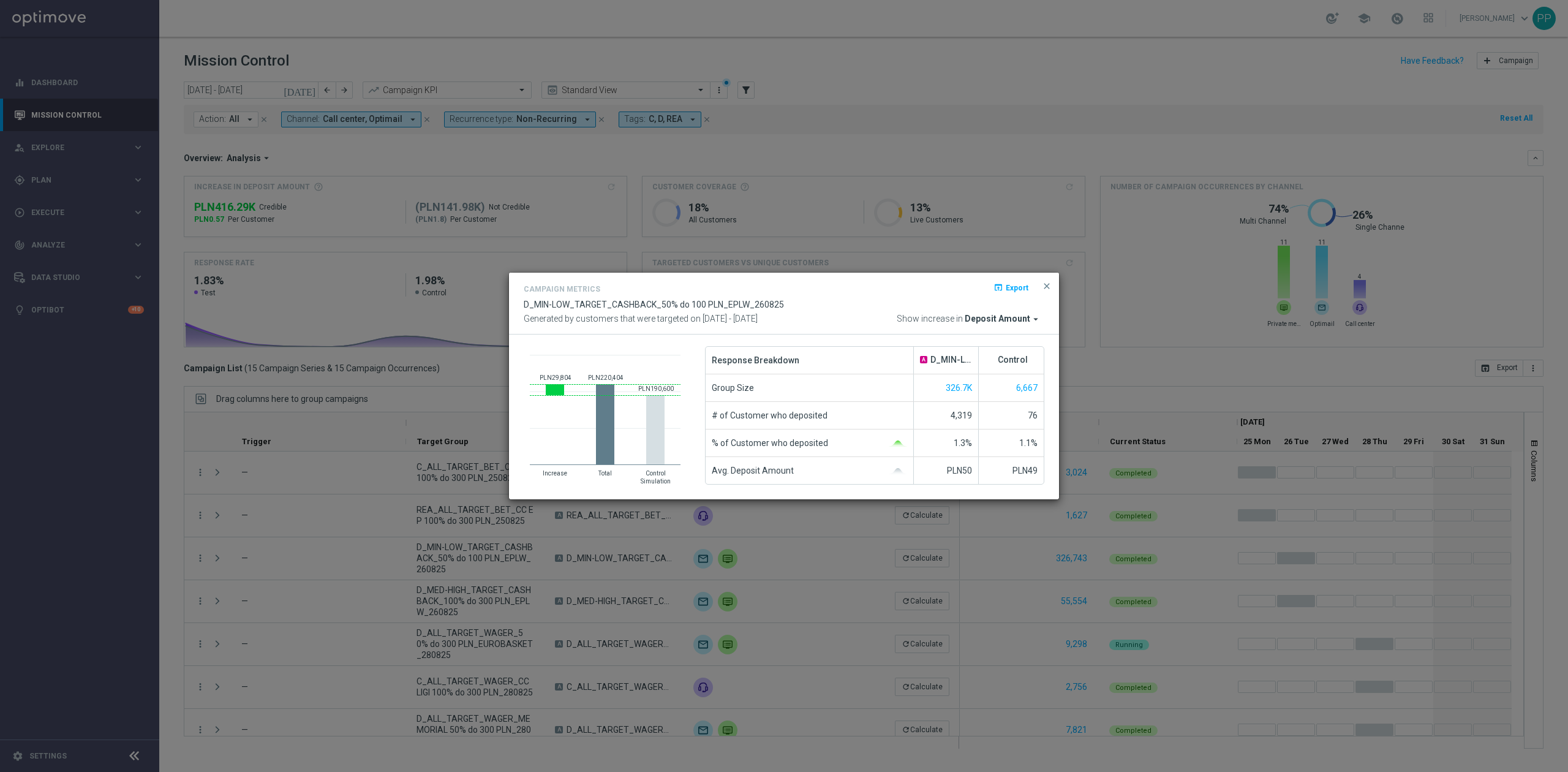
click at [285, 598] on modal-container "Campaign Metrics open_in_browser Export D_MIN-LOW_TARGET_CASHBACK_50% do 100 PL…" at bounding box center [784, 386] width 1568 height 772
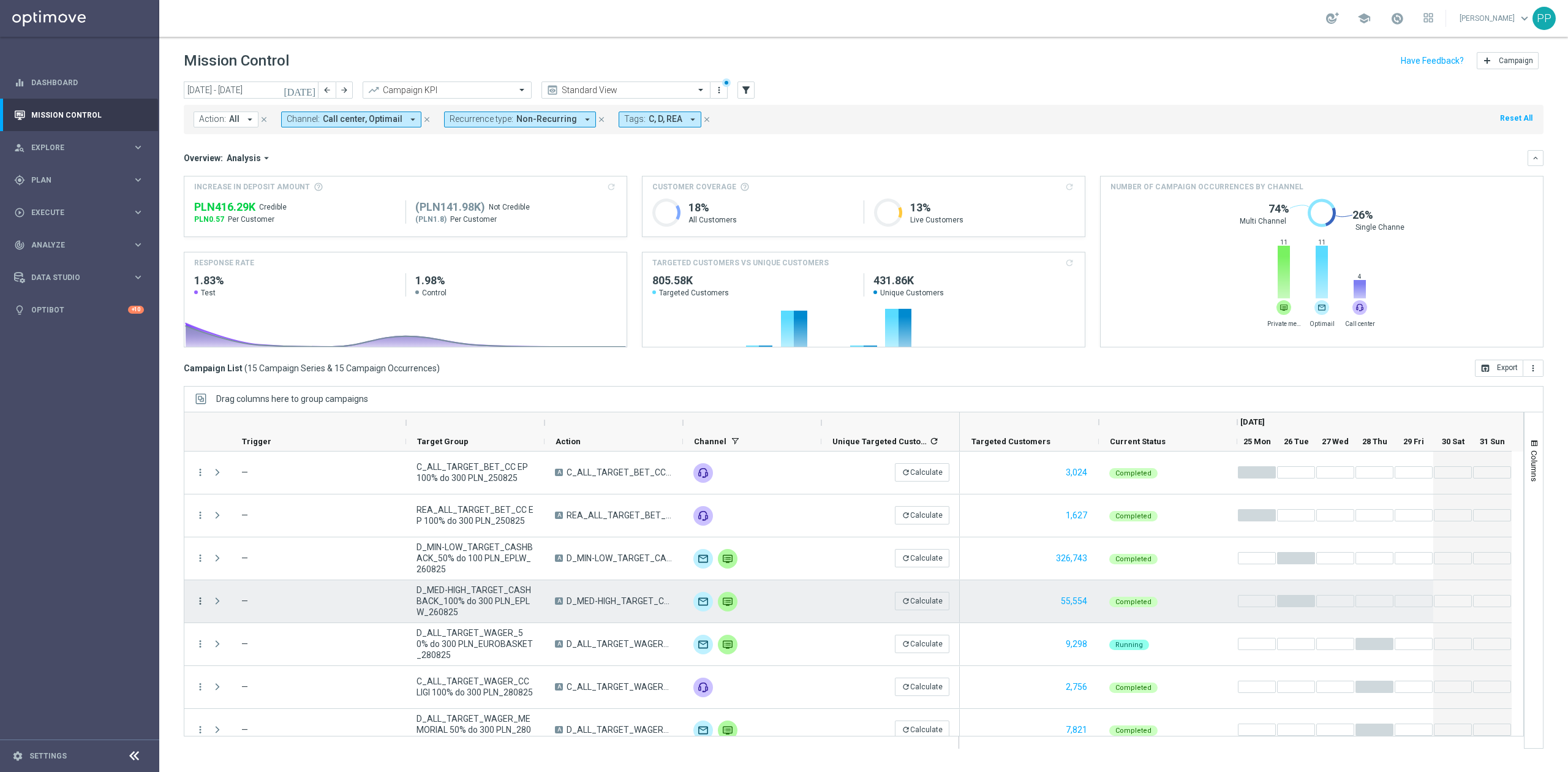
click at [197, 602] on icon "more_vert" at bounding box center [200, 602] width 11 height 11
click at [258, 629] on span "Campaign Metrics" at bounding box center [257, 627] width 64 height 9
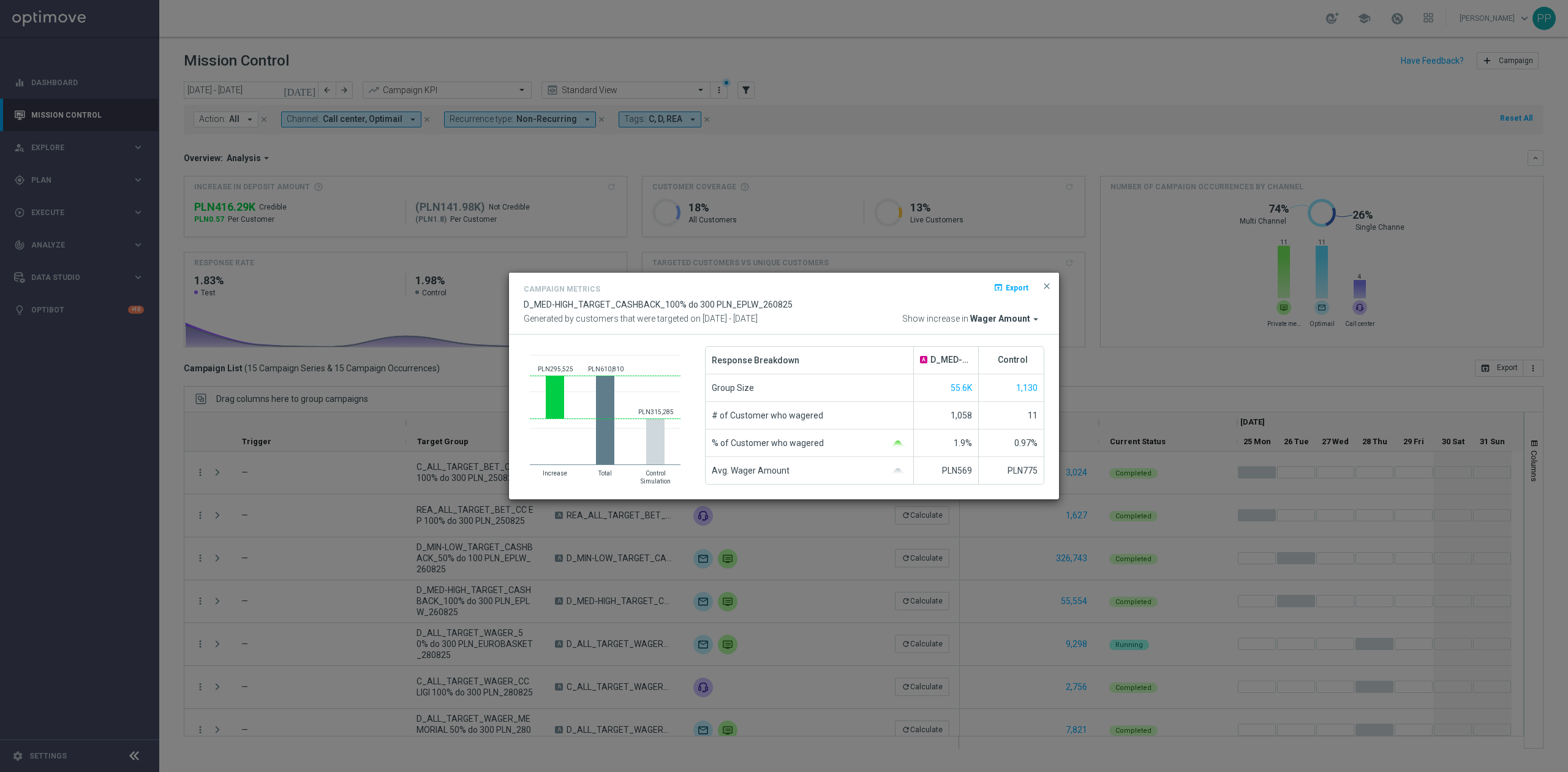
click at [1004, 320] on span "Wager Amount" at bounding box center [1000, 320] width 60 height 11
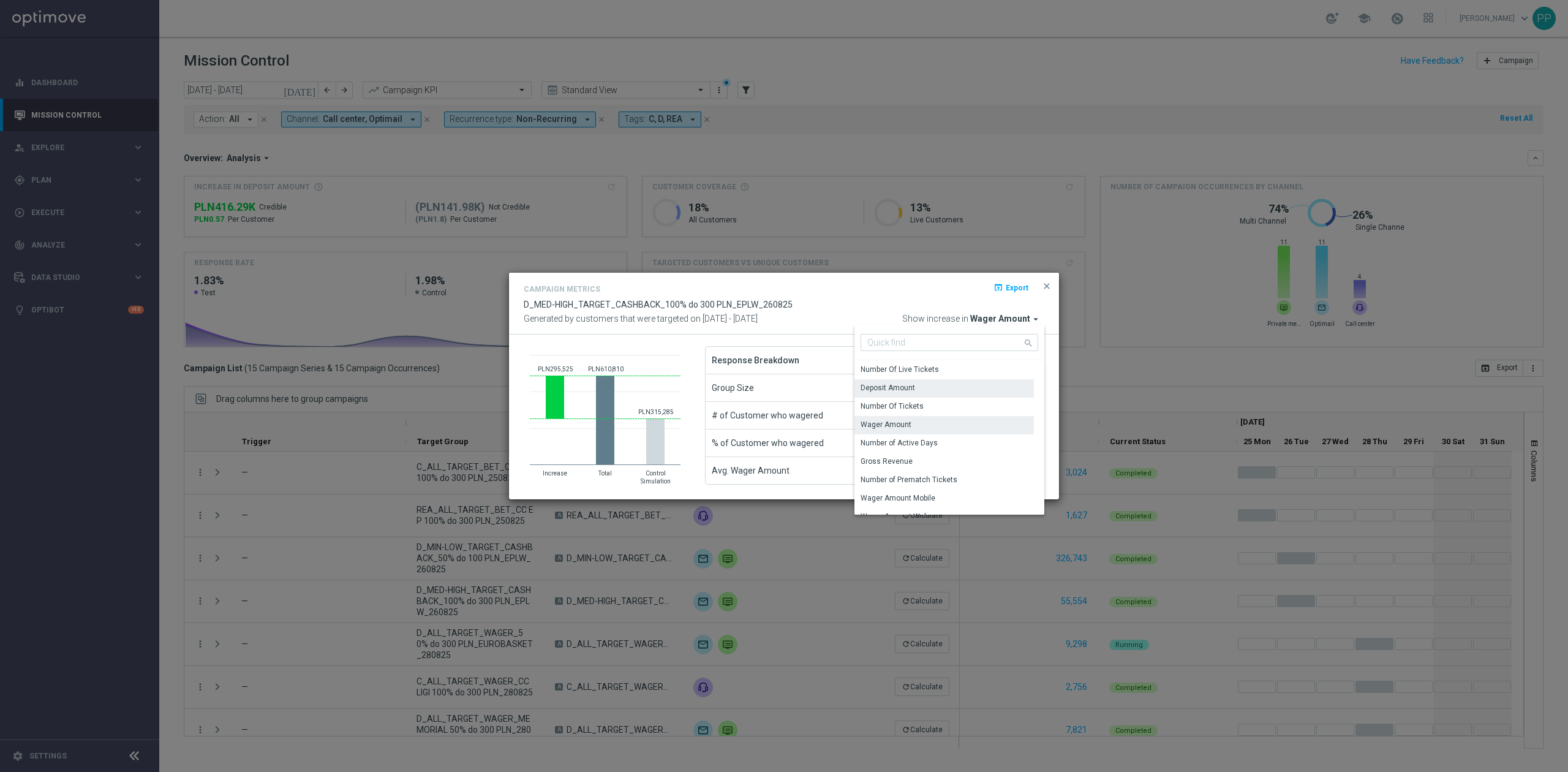
click at [976, 391] on div "Deposit Amount" at bounding box center [944, 388] width 180 height 17
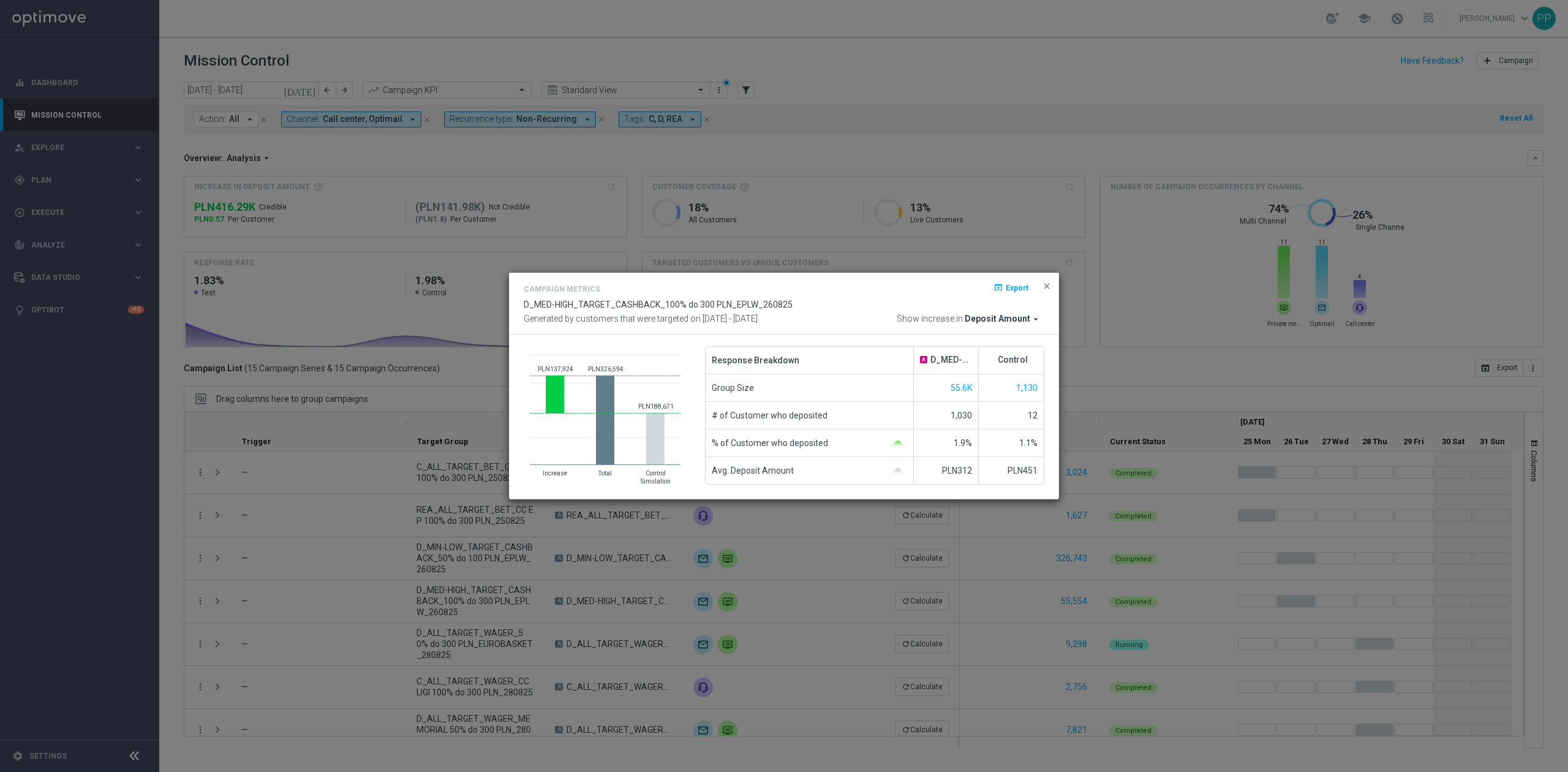
click at [1053, 289] on div "Campaign Metrics open_in_browser Export D_MED-HIGH_TARGET_CASHBACK_100% do 300 …" at bounding box center [784, 303] width 550 height 62
click at [1050, 287] on span "close" at bounding box center [1047, 286] width 10 height 10
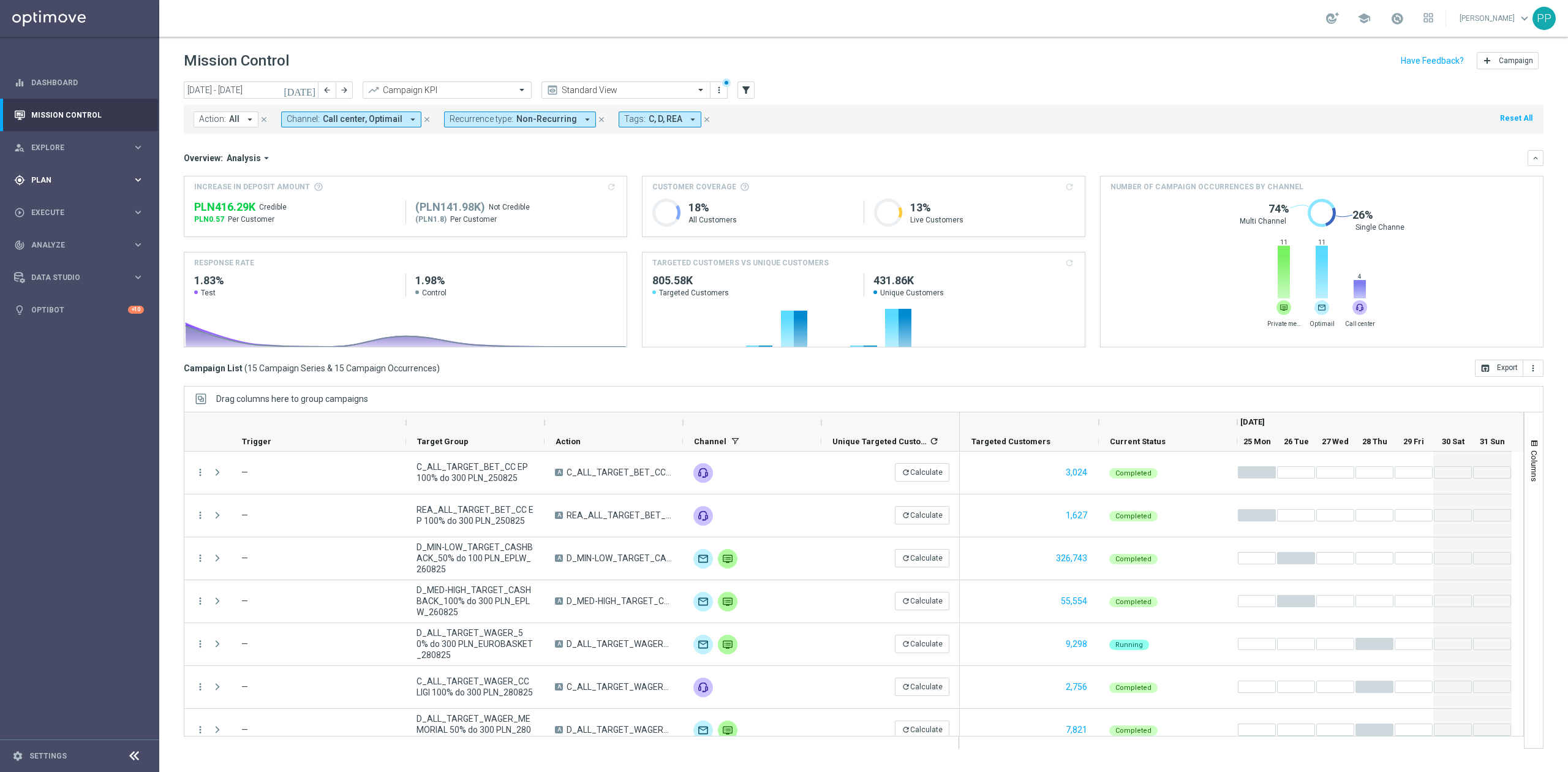
click at [44, 186] on div "gps_fixed Plan keyboard_arrow_right" at bounding box center [79, 180] width 158 height 33
click at [70, 201] on link "Target Groups" at bounding box center [80, 205] width 96 height 10
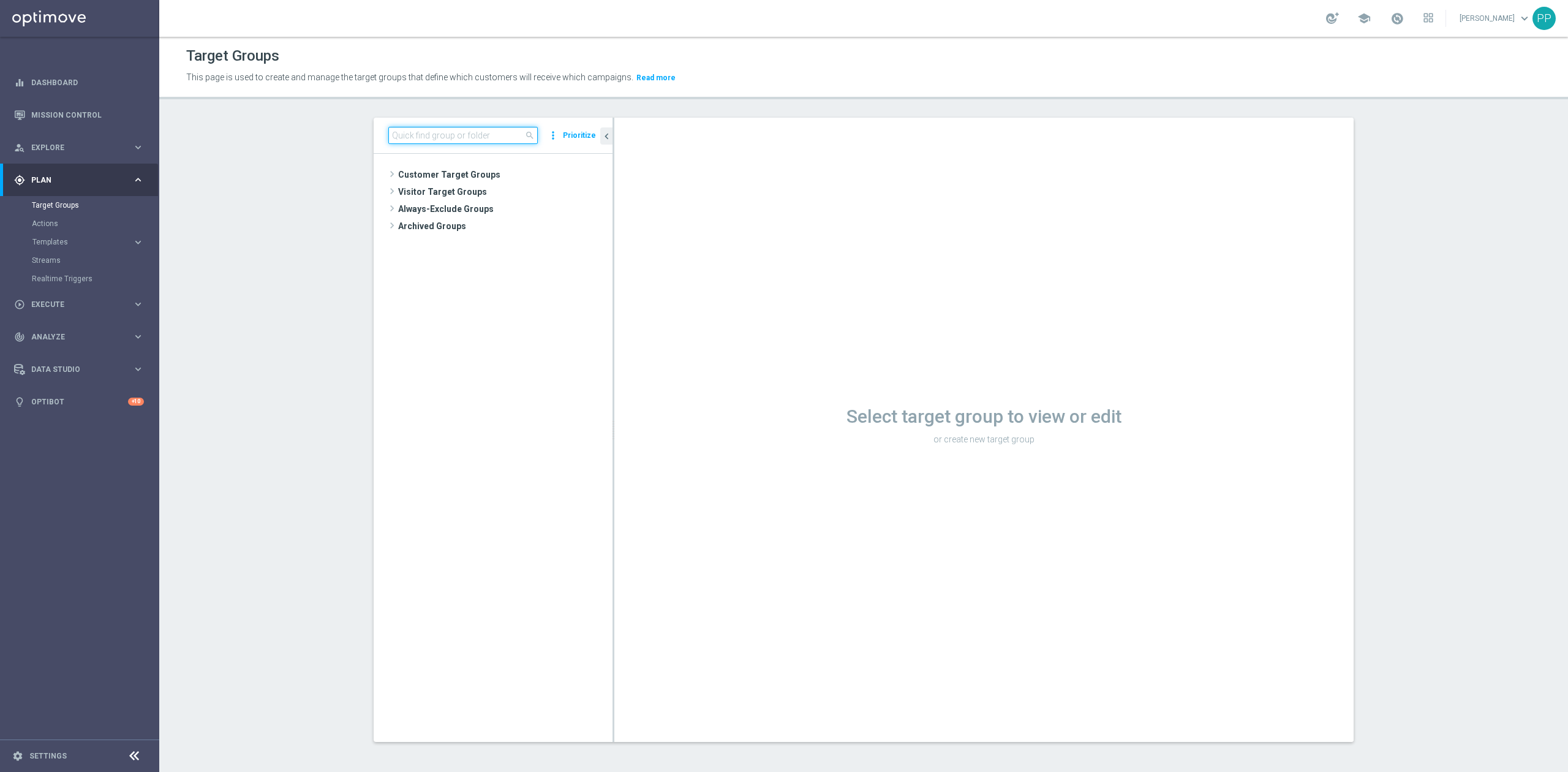
click at [459, 136] on input at bounding box center [463, 136] width 150 height 17
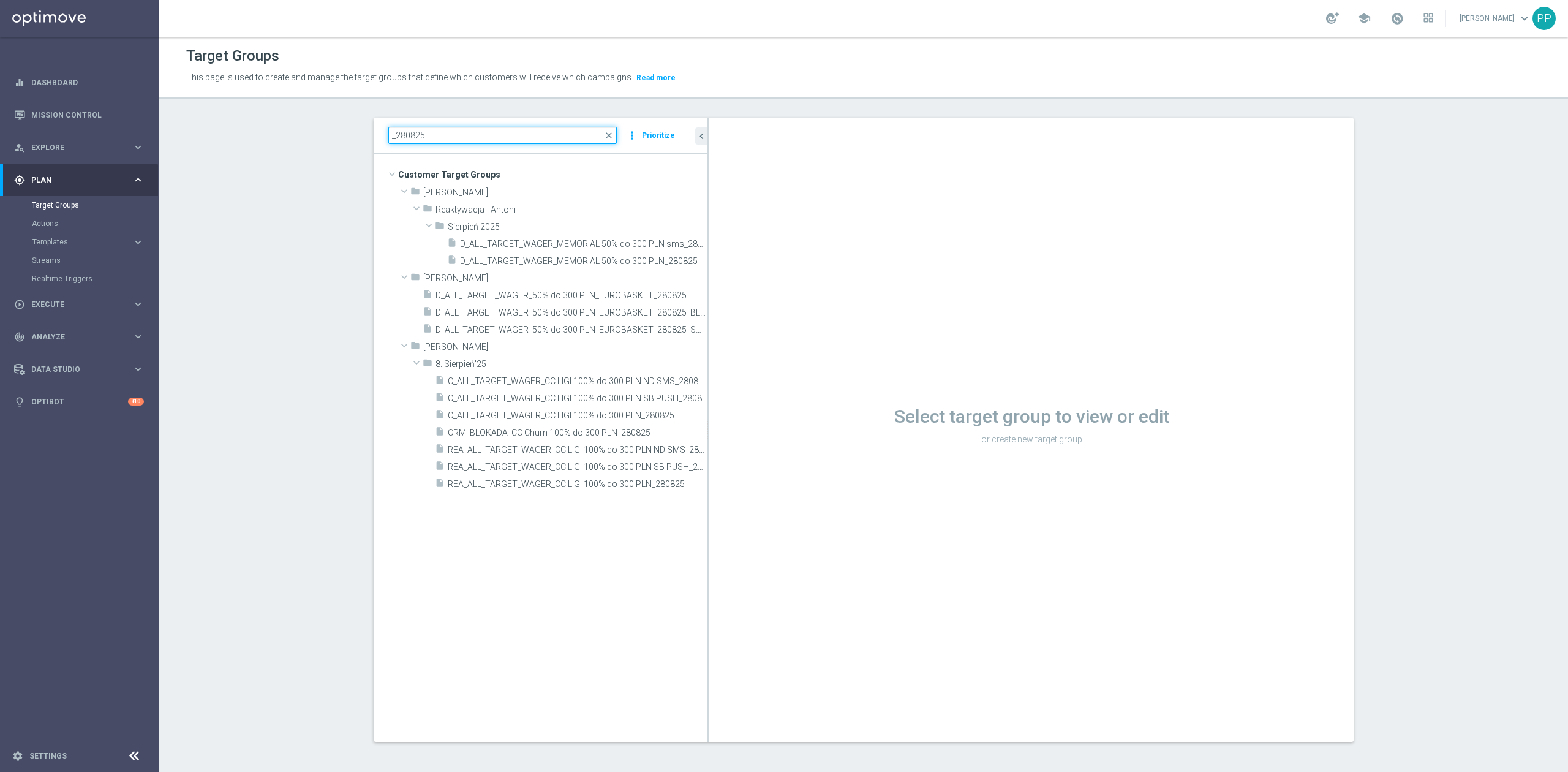
drag, startPoint x: 606, startPoint y: 469, endPoint x: 738, endPoint y: 457, distance: 132.5
click at [738, 457] on as-split "_280825 close more_vert Prioritize Customer Target Groups library_add create_ne…" at bounding box center [863, 430] width 980 height 624
type input "_280825"
click at [606, 483] on span "REA_ALL_TARGET_WAGER_CC LIGI 100% do 300 PLN_280825" at bounding box center [564, 484] width 232 height 11
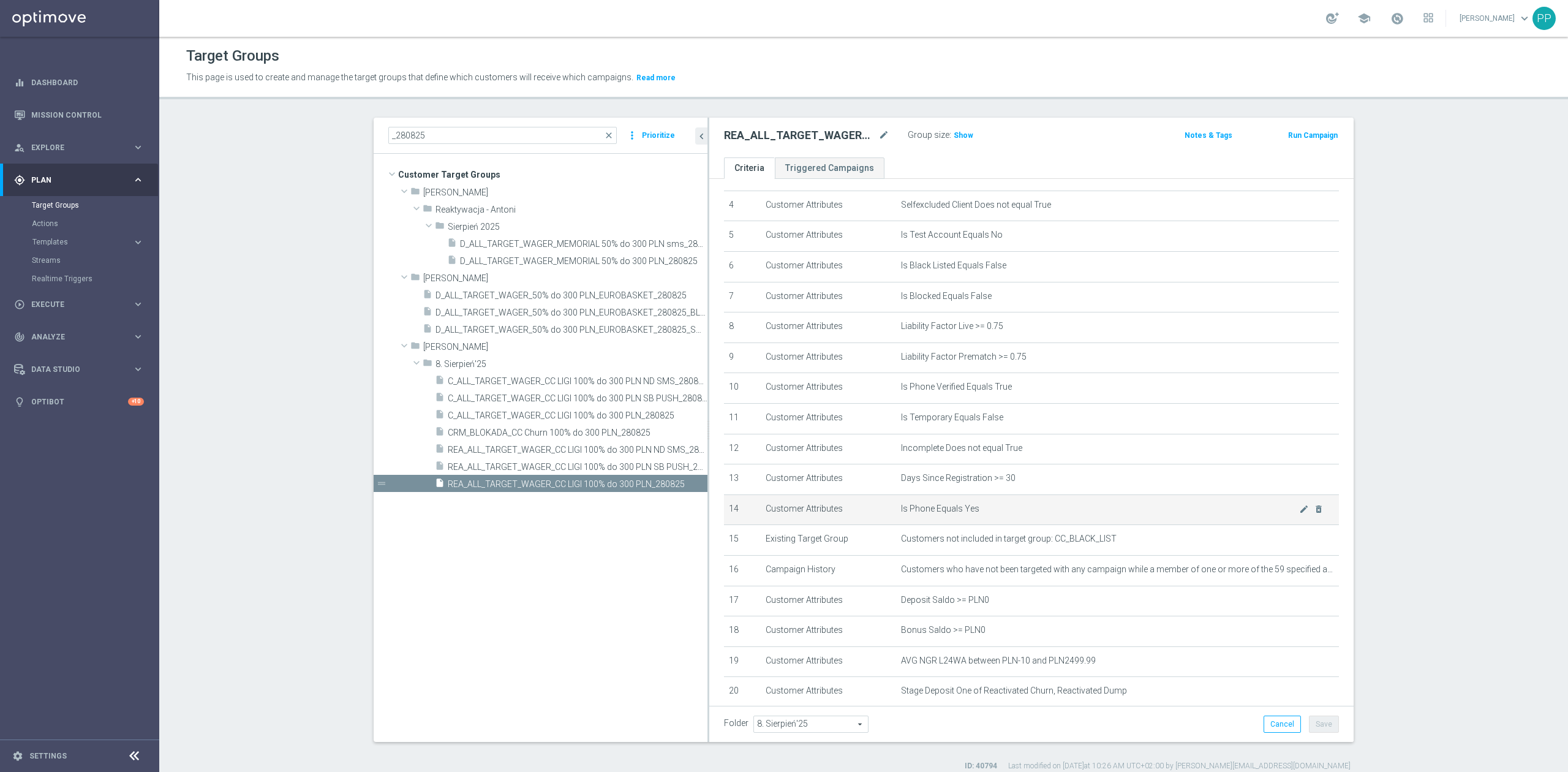
scroll to position [272, 0]
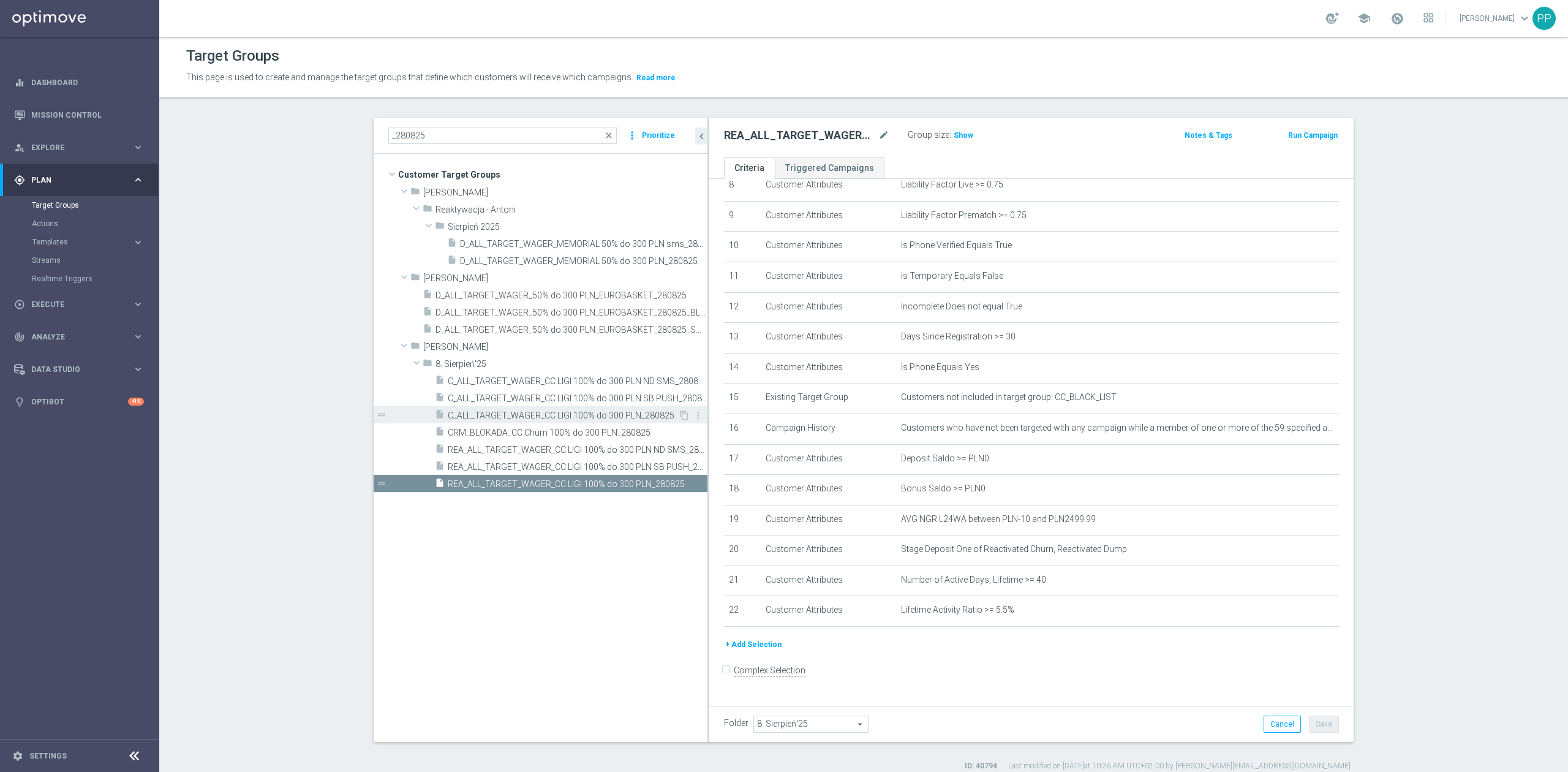
click at [583, 413] on span "C_ALL_TARGET_WAGER_CC LIGI 100% do 300 PLN_280825" at bounding box center [563, 415] width 230 height 11
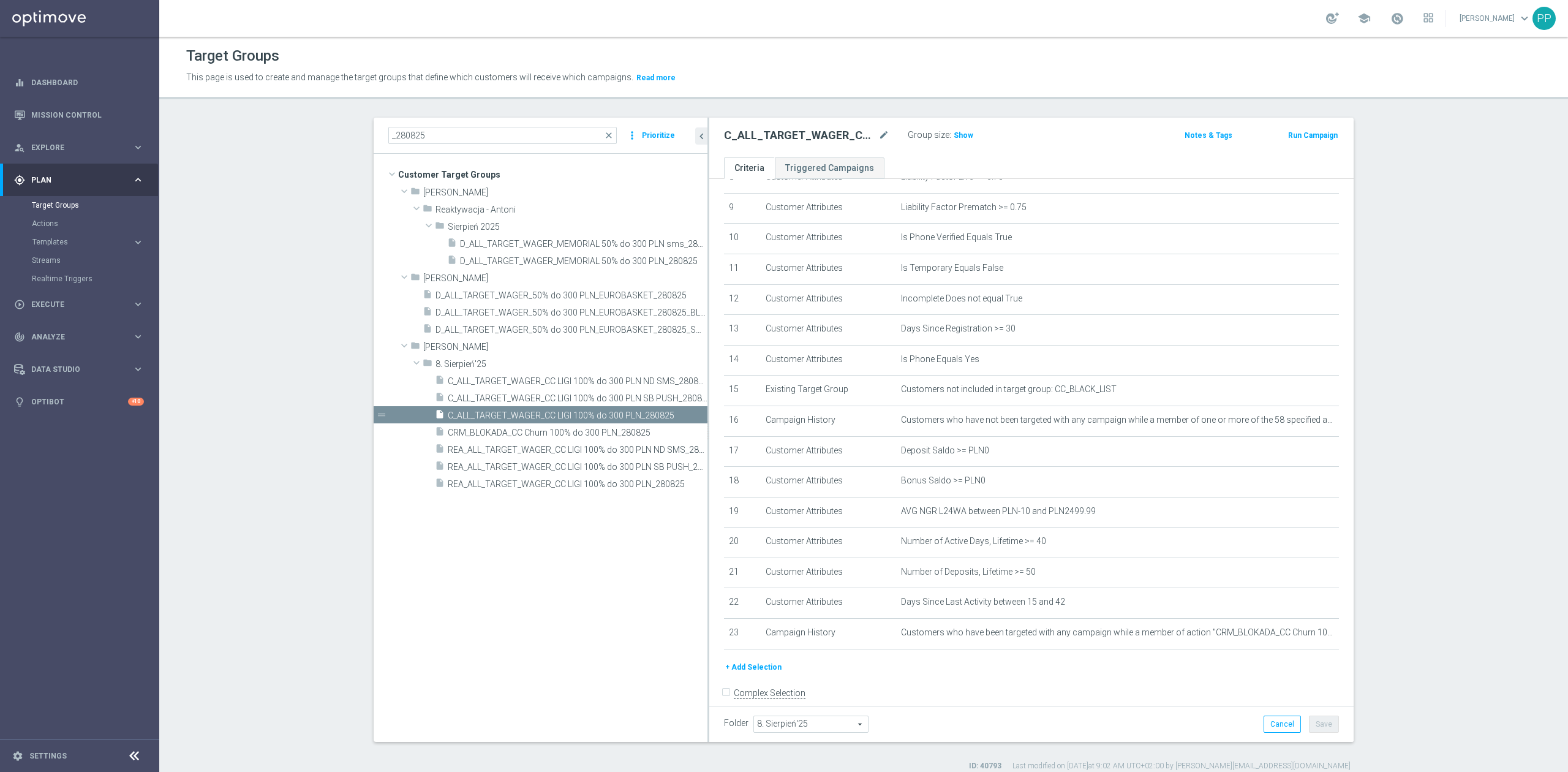
click at [557, 582] on tree-viewport "Customer Target Groups library_add create_new_folder folder" at bounding box center [540, 448] width 334 height 588
